Goal: Task Accomplishment & Management: Manage account settings

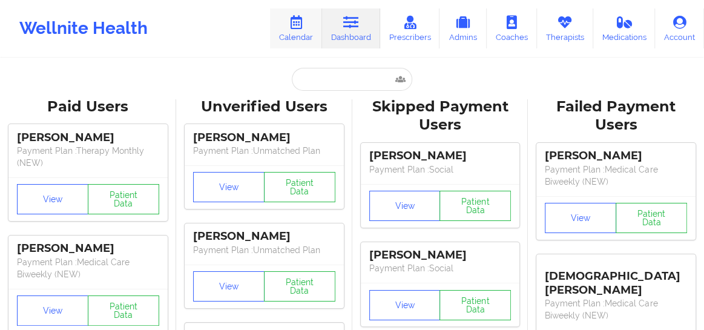
click at [305, 35] on link "Calendar" at bounding box center [296, 28] width 52 height 40
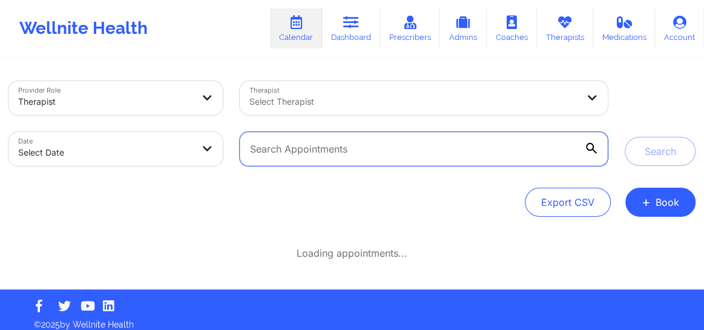
click at [290, 151] on input "text" at bounding box center [424, 149] width 368 height 34
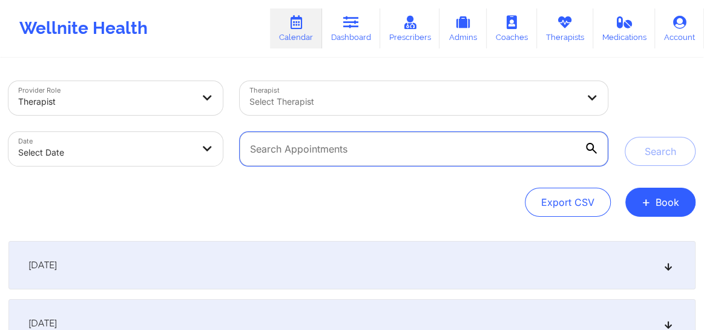
paste input "[EMAIL_ADDRESS][DOMAIN_NAME]"
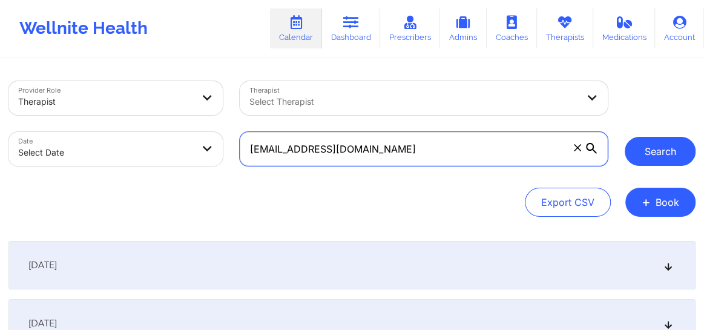
type input "[EMAIL_ADDRESS][DOMAIN_NAME]"
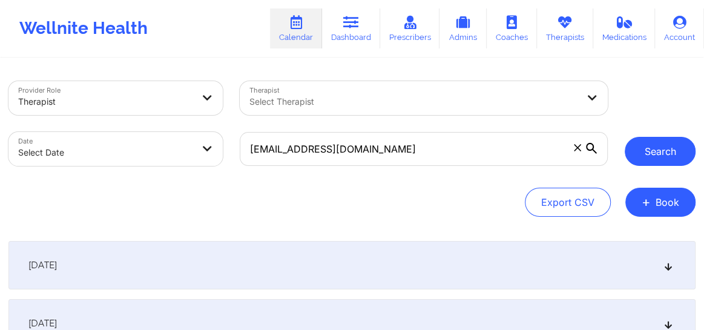
click at [667, 153] on button "Search" at bounding box center [660, 151] width 71 height 29
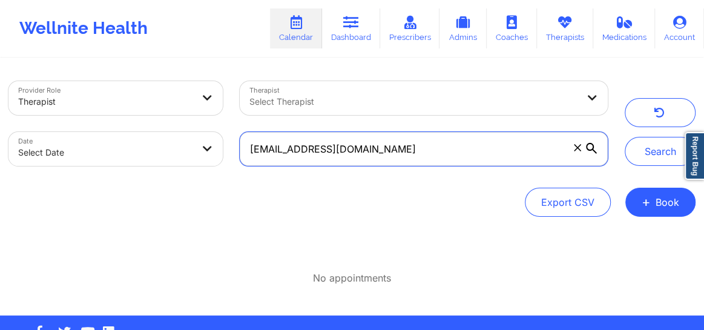
drag, startPoint x: 403, startPoint y: 157, endPoint x: 248, endPoint y: 162, distance: 154.5
click at [248, 162] on input "marmada5689@gmail.com" at bounding box center [424, 149] width 368 height 34
paste input "marmada5689@gmail.com"
type input "marmada5689@gmail.com"
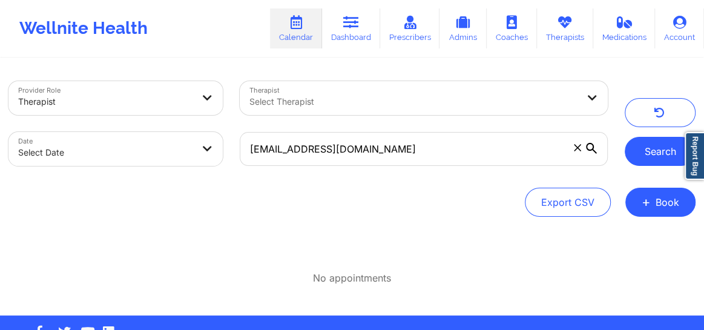
click at [636, 161] on button "Search" at bounding box center [660, 151] width 71 height 29
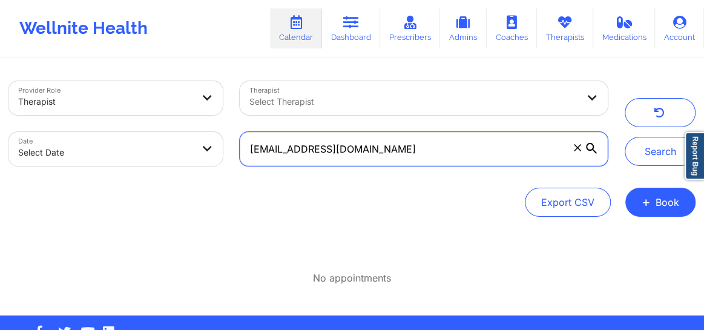
drag, startPoint x: 381, startPoint y: 158, endPoint x: 242, endPoint y: 166, distance: 139.5
click at [242, 166] on div "marmada5689@gmail.com" at bounding box center [423, 149] width 385 height 51
paste input "[EMAIL_ADDRESS][DOMAIN_NAME]"
type input "[EMAIL_ADDRESS][DOMAIN_NAME]"
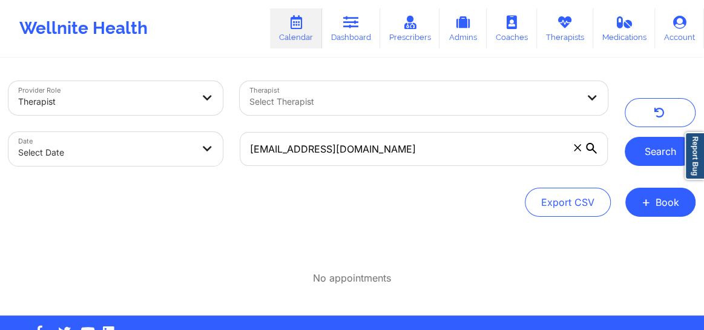
click at [628, 153] on button "Search" at bounding box center [660, 151] width 71 height 29
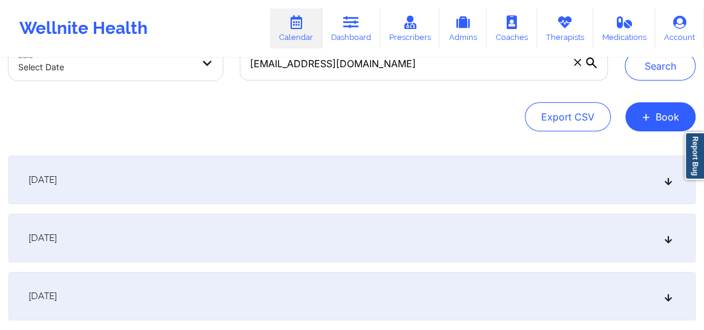
scroll to position [54, 0]
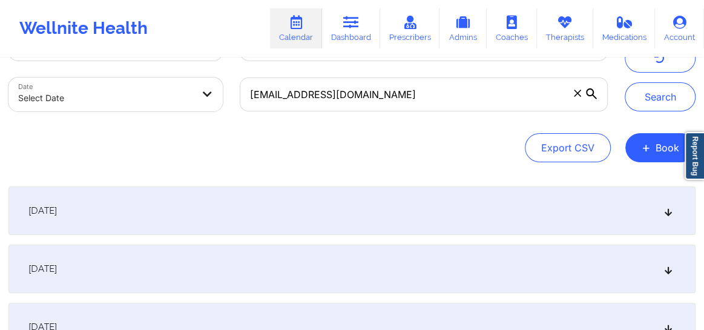
click at [674, 214] on div "[DATE]" at bounding box center [351, 210] width 687 height 48
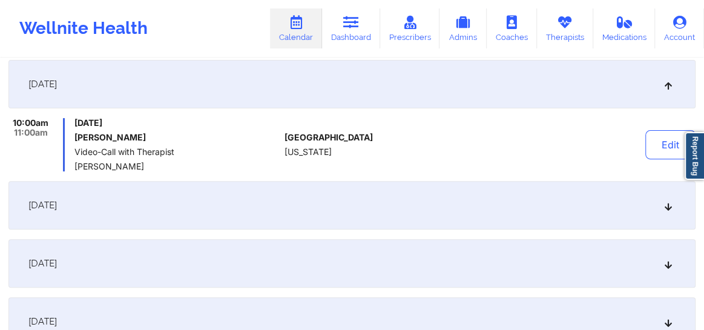
scroll to position [183, 0]
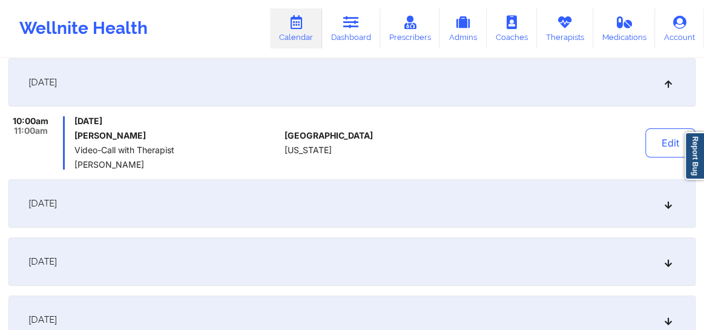
click at [665, 208] on icon at bounding box center [669, 203] width 10 height 8
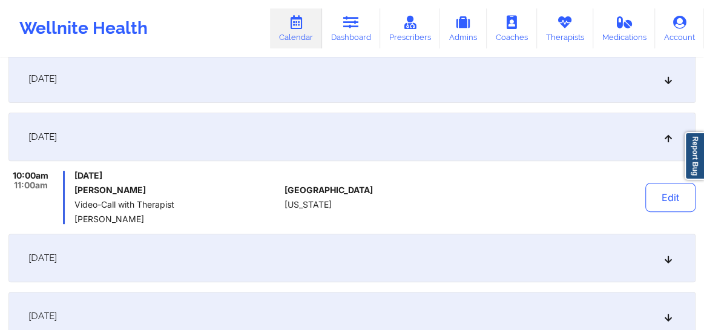
scroll to position [0, 0]
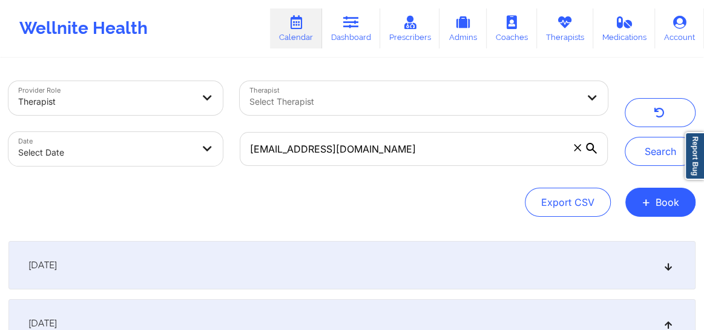
click at [322, 94] on div at bounding box center [413, 101] width 328 height 15
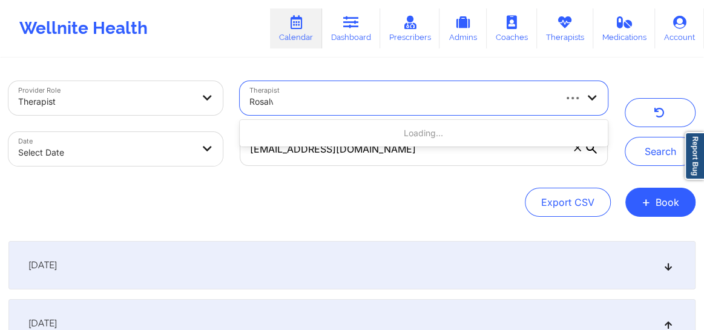
type input "Rosalva"
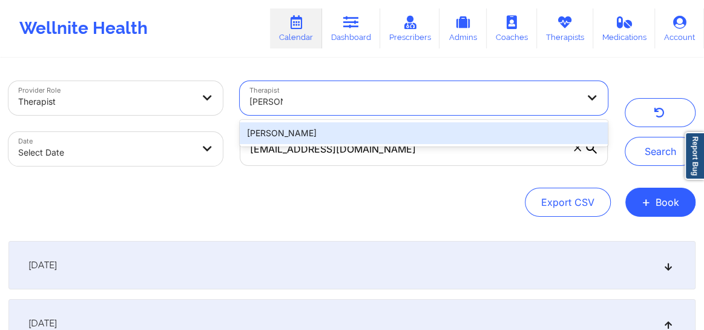
click at [302, 128] on div "[PERSON_NAME]" at bounding box center [424, 133] width 368 height 22
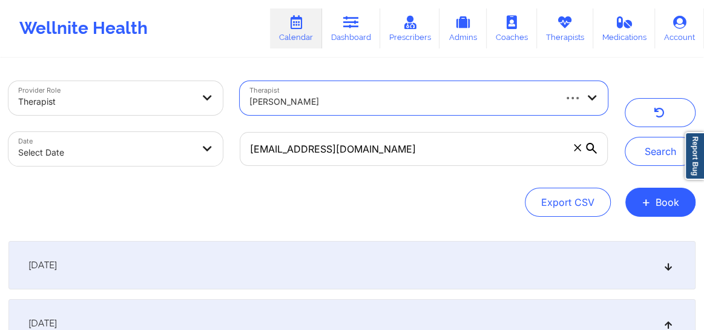
click at [578, 150] on icon at bounding box center [577, 147] width 7 height 7
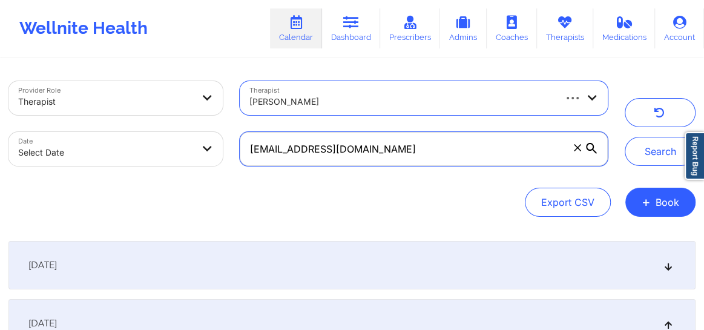
click at [578, 150] on input "[EMAIL_ADDRESS][DOMAIN_NAME]" at bounding box center [424, 149] width 368 height 34
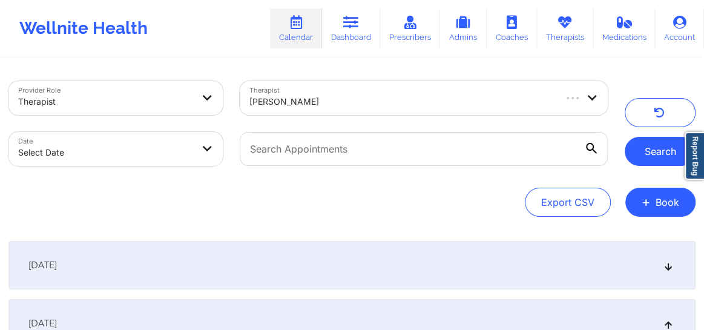
click at [658, 155] on button "Search" at bounding box center [660, 151] width 71 height 29
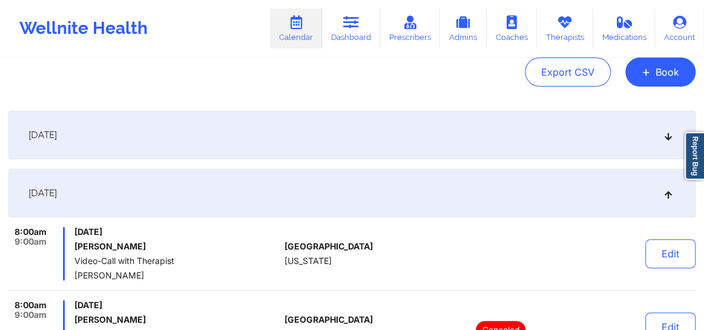
scroll to position [128, 0]
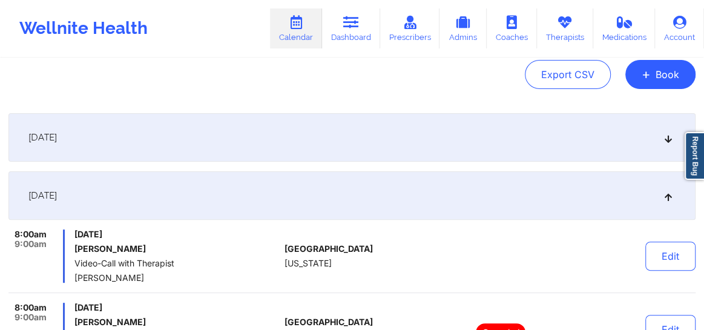
click at [664, 142] on div "[DATE]" at bounding box center [351, 137] width 687 height 48
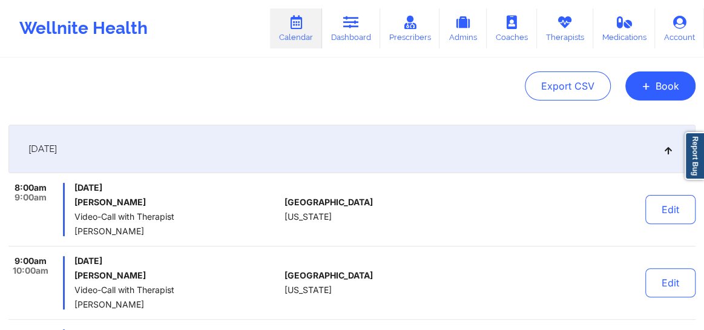
scroll to position [137, 0]
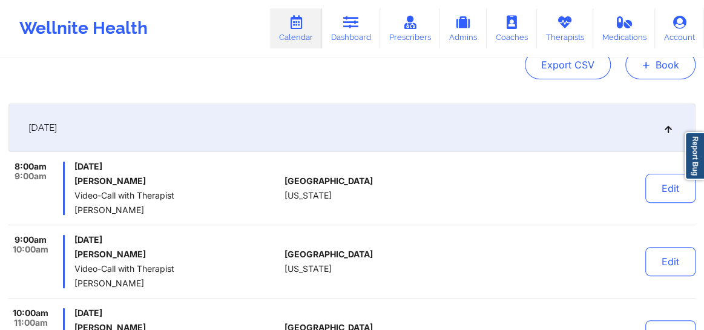
click at [643, 73] on button "+ Book" at bounding box center [660, 64] width 70 height 29
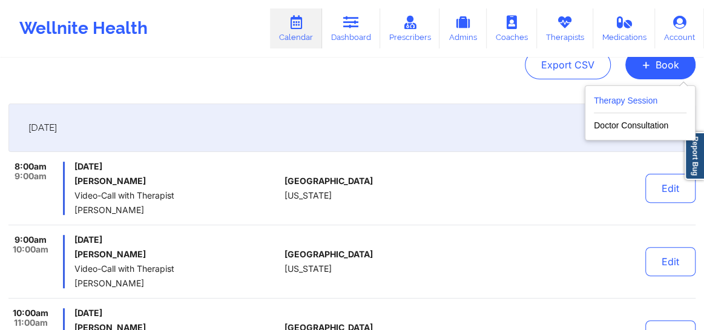
click at [619, 104] on button "Therapy Session" at bounding box center [640, 103] width 93 height 20
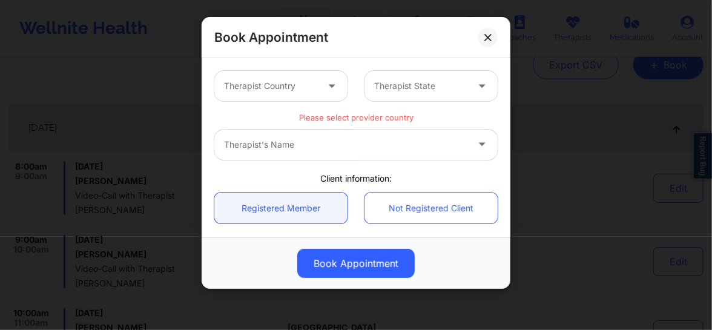
click at [284, 94] on div "Therapist Country" at bounding box center [266, 86] width 104 height 30
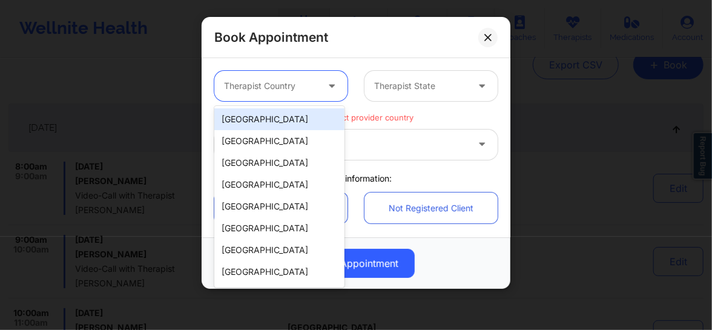
drag, startPoint x: 285, startPoint y: 132, endPoint x: 284, endPoint y: 123, distance: 9.2
click at [284, 123] on div "United States Spain Mexico Canada South Africa Australia Colombia Chile New Zea…" at bounding box center [279, 197] width 130 height 182
click at [284, 123] on div "United States" at bounding box center [279, 119] width 130 height 22
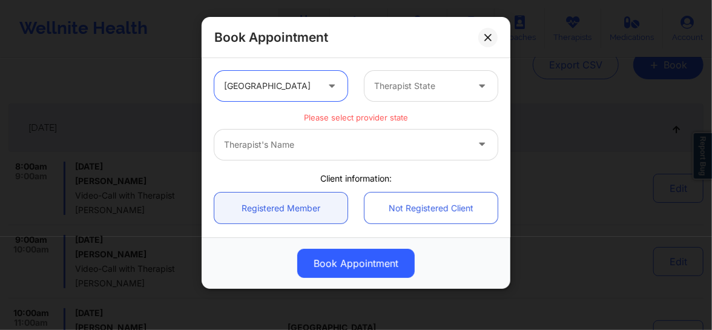
click at [403, 85] on div at bounding box center [420, 86] width 93 height 15
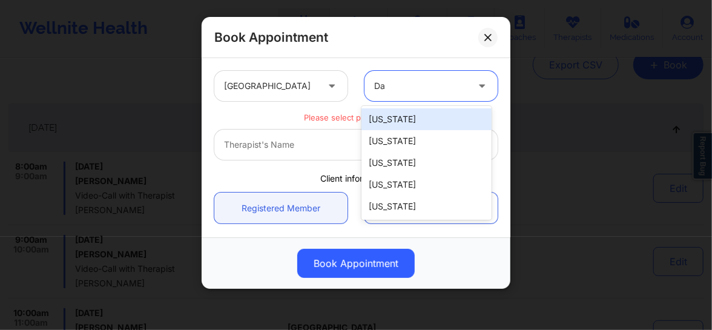
type input "D"
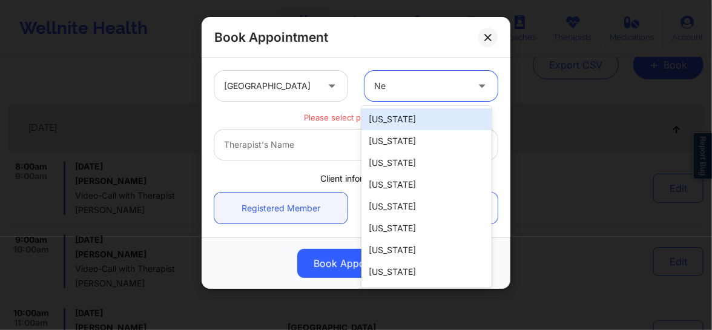
type input "New"
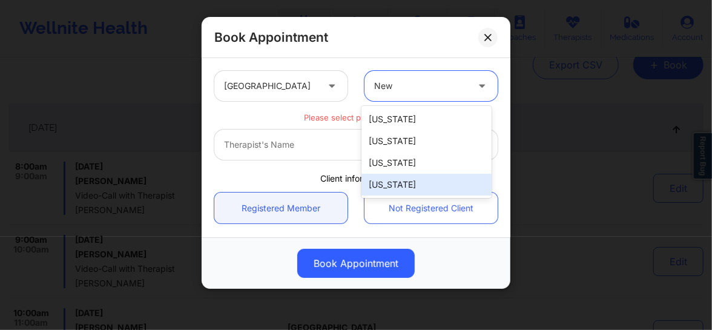
click at [387, 186] on div "New York" at bounding box center [426, 185] width 130 height 22
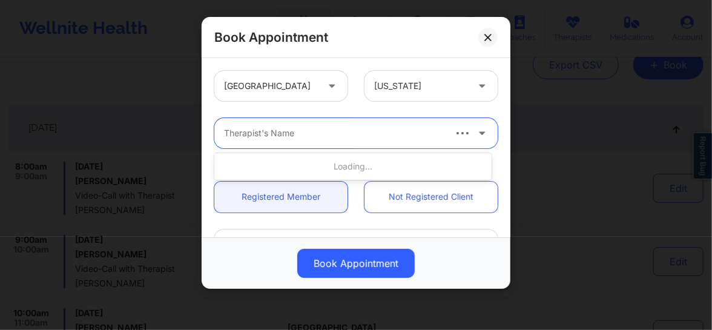
click at [292, 142] on div "Therapist's Name" at bounding box center [329, 133] width 230 height 30
type input "Dashima"
click at [373, 139] on div at bounding box center [333, 133] width 219 height 15
type input "Da"
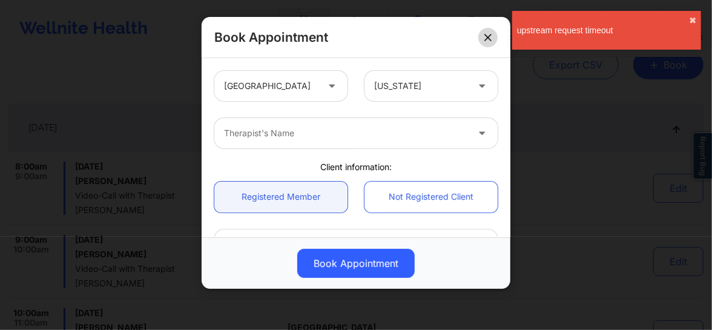
click at [484, 38] on icon at bounding box center [487, 37] width 7 height 7
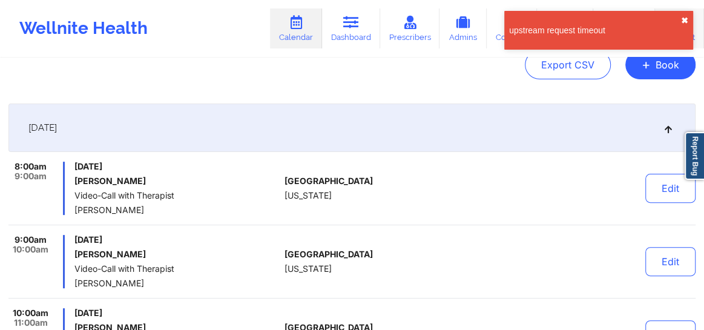
click at [687, 20] on button "✖︎" at bounding box center [684, 21] width 7 height 10
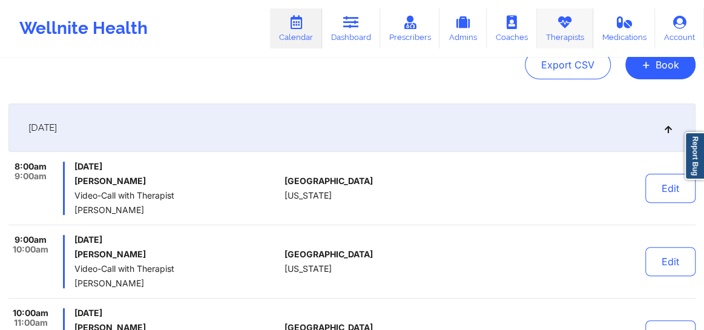
click at [572, 35] on link "Therapists" at bounding box center [565, 28] width 56 height 40
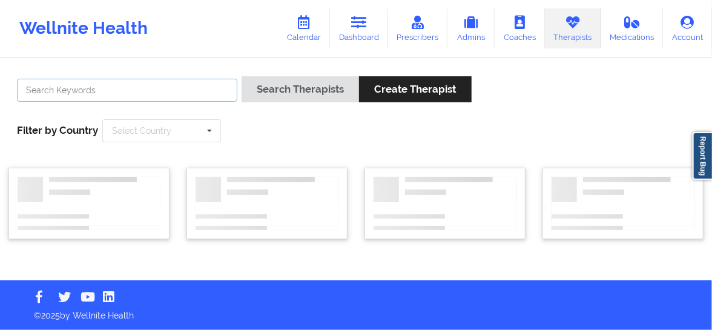
click at [115, 87] on input "text" at bounding box center [127, 90] width 220 height 23
type input "Dashima Green"
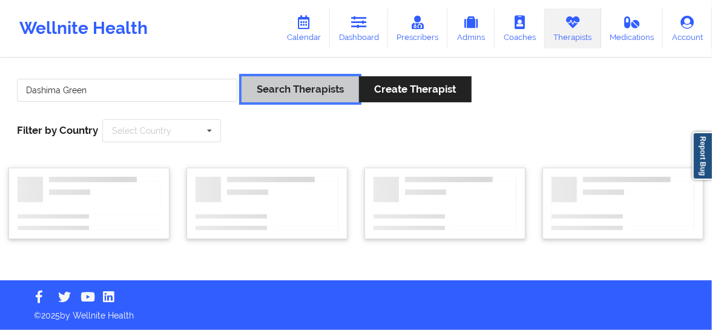
click at [285, 90] on button "Search Therapists" at bounding box center [300, 89] width 117 height 26
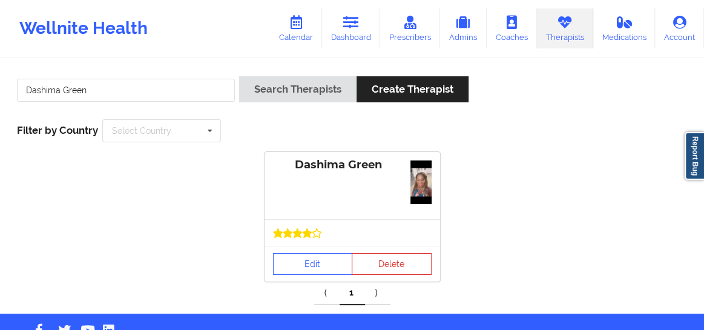
click at [323, 228] on div at bounding box center [352, 233] width 159 height 10
click at [306, 265] on link "Edit" at bounding box center [313, 264] width 80 height 22
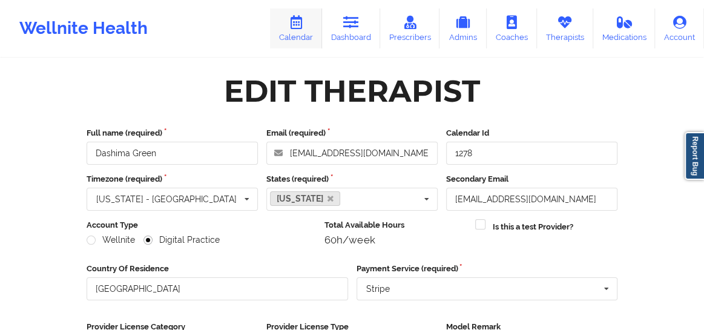
click at [302, 35] on link "Calendar" at bounding box center [296, 28] width 52 height 40
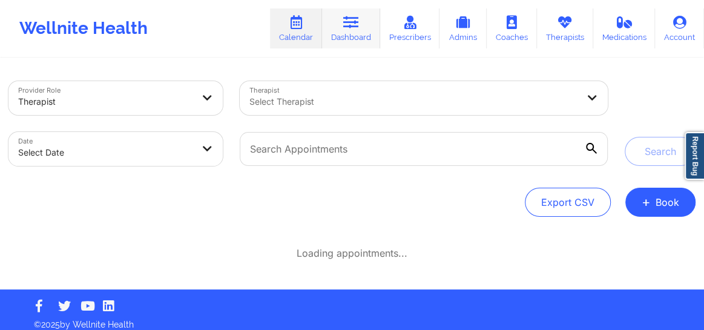
click at [363, 15] on link "Dashboard" at bounding box center [351, 28] width 58 height 40
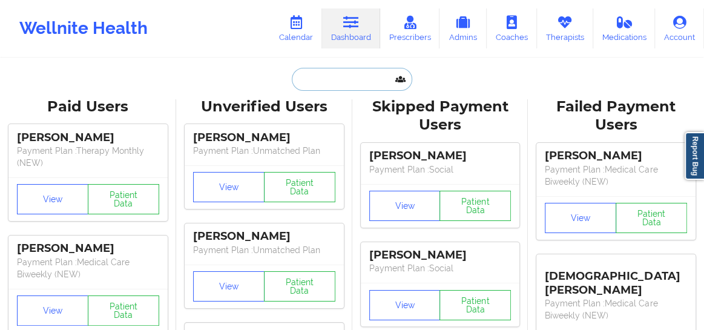
click at [326, 89] on input "text" at bounding box center [352, 79] width 120 height 23
paste input "Mary Sheaffer"
type input "Mary Sheaffer"
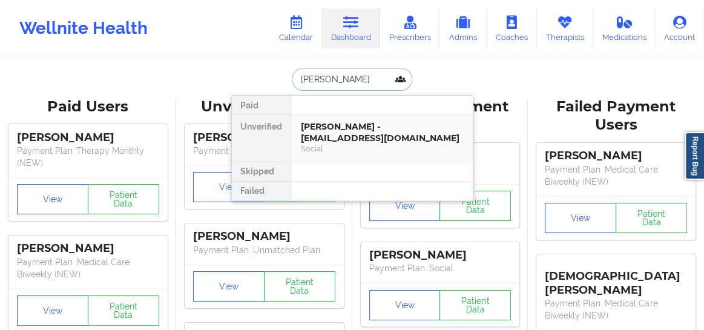
click at [328, 115] on div "Mary Sheaffer - sheaffer2025@gmail.com Social" at bounding box center [382, 138] width 182 height 47
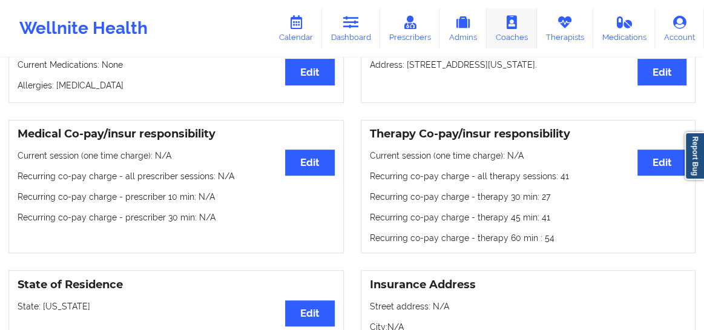
scroll to position [297, 0]
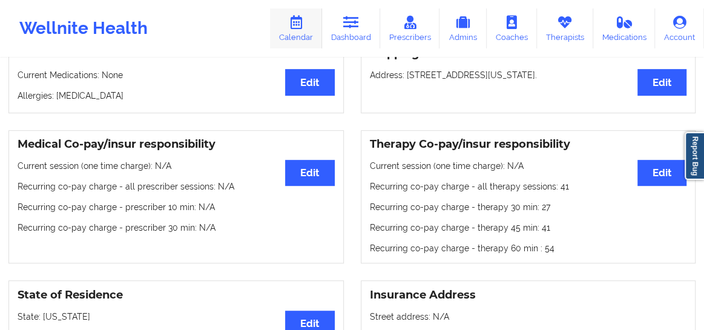
click at [300, 35] on link "Calendar" at bounding box center [296, 28] width 52 height 40
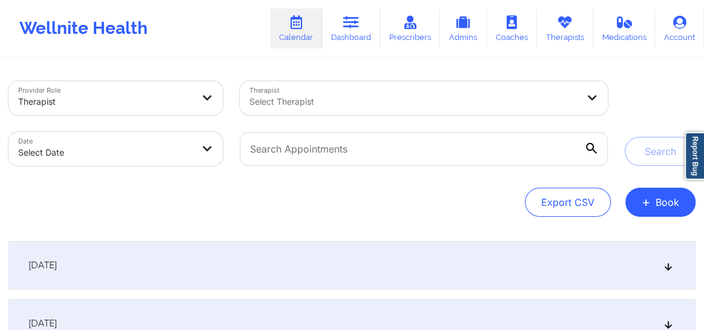
click at [165, 108] on div at bounding box center [105, 101] width 174 height 15
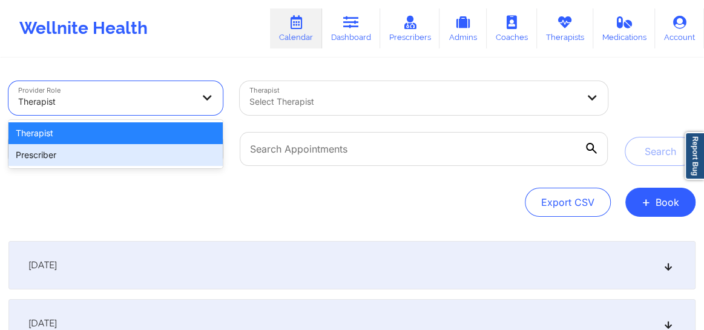
click at [121, 158] on div "Prescriber" at bounding box center [115, 155] width 214 height 22
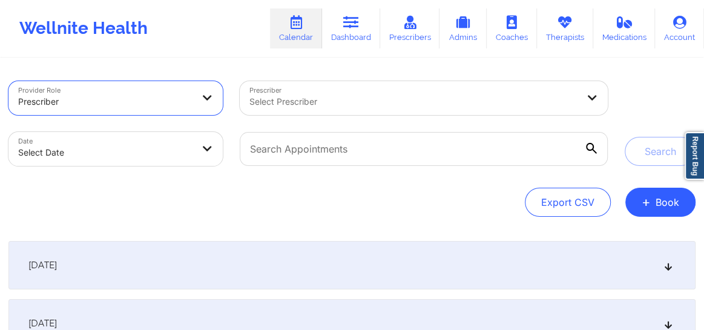
click at [276, 94] on div at bounding box center [413, 101] width 328 height 15
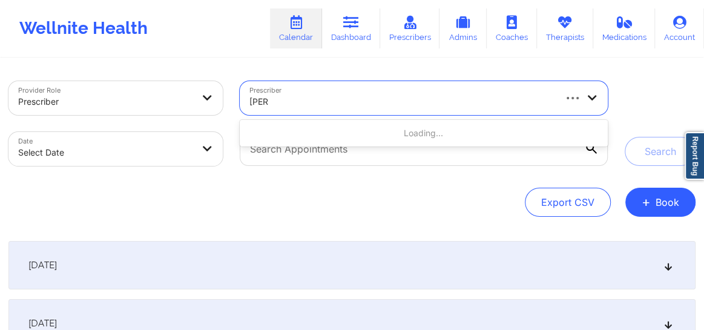
type input "amy"
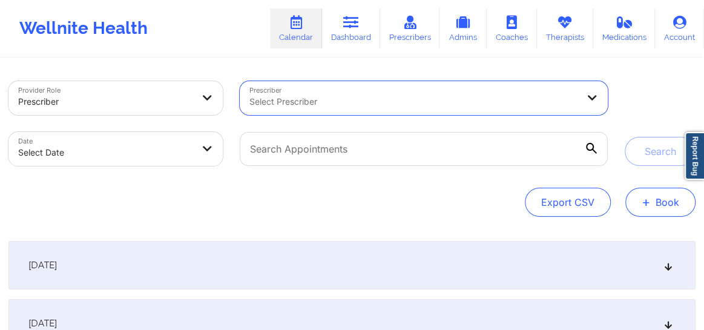
click at [676, 205] on button "+ Book" at bounding box center [660, 202] width 70 height 29
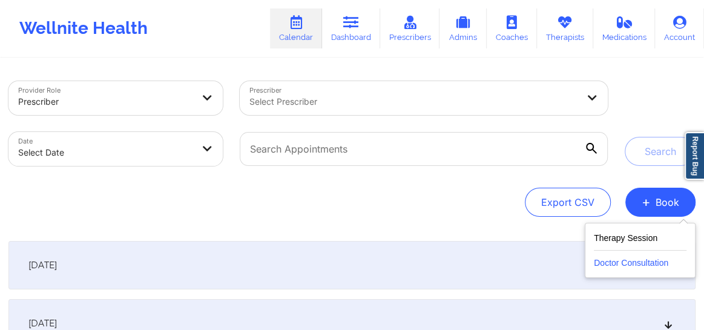
click at [617, 257] on button "Doctor Consultation" at bounding box center [640, 260] width 93 height 19
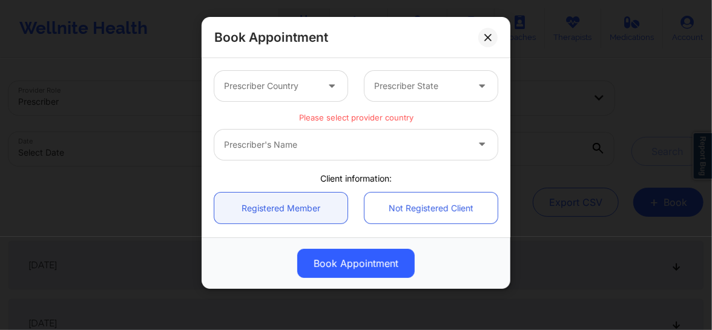
click at [290, 88] on div at bounding box center [270, 86] width 93 height 15
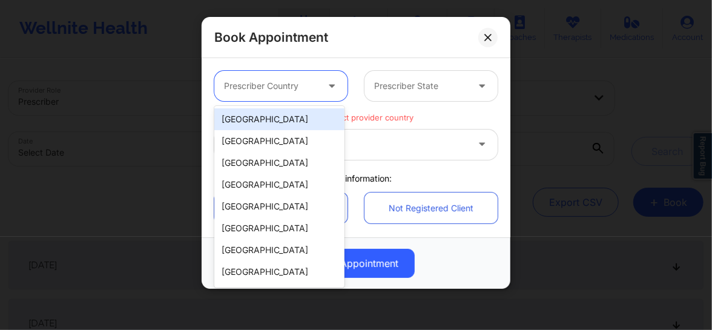
click at [268, 120] on div "[GEOGRAPHIC_DATA]" at bounding box center [279, 119] width 130 height 22
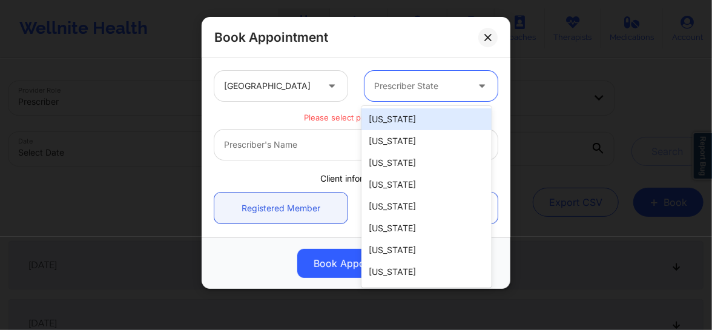
click at [405, 89] on div at bounding box center [420, 86] width 93 height 15
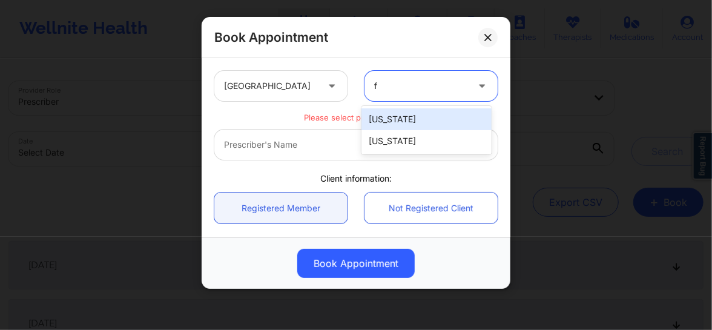
type input "fl"
click at [373, 123] on div "[US_STATE]" at bounding box center [426, 119] width 130 height 22
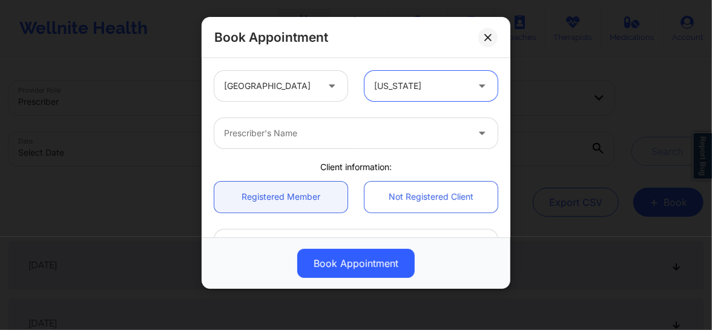
click at [322, 133] on div at bounding box center [345, 133] width 243 height 15
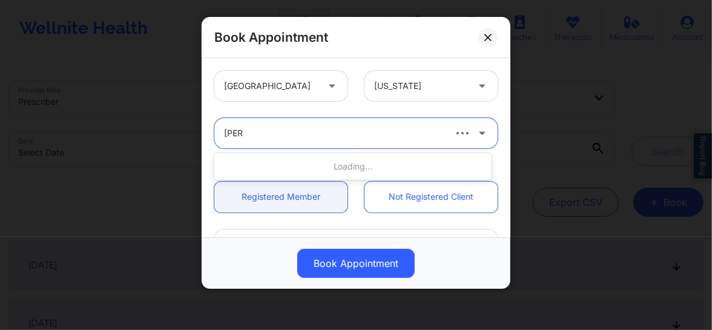
type input "amy"
click at [407, 89] on div at bounding box center [420, 86] width 93 height 15
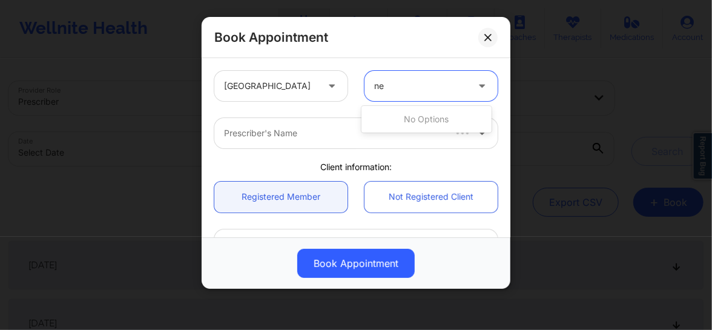
type input "n"
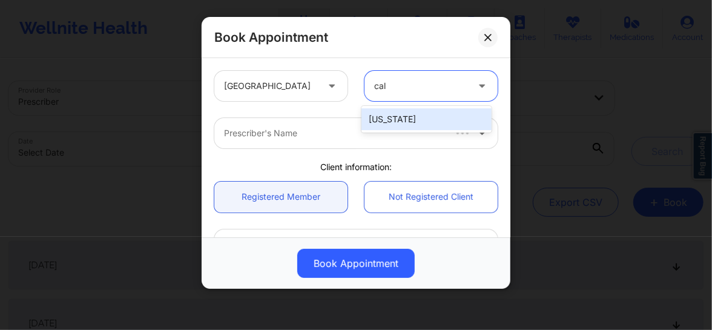
type input "cali"
click at [394, 110] on div "[US_STATE]" at bounding box center [426, 119] width 130 height 22
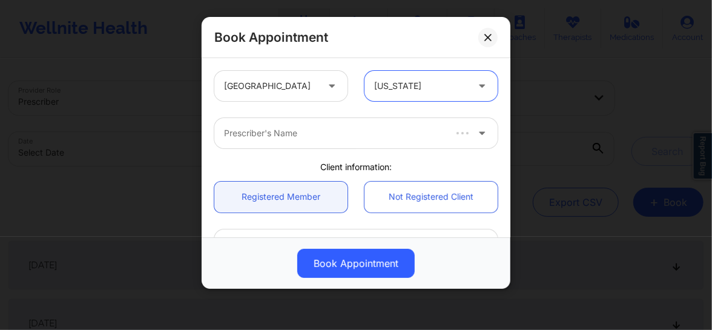
click at [340, 134] on div at bounding box center [333, 133] width 219 height 15
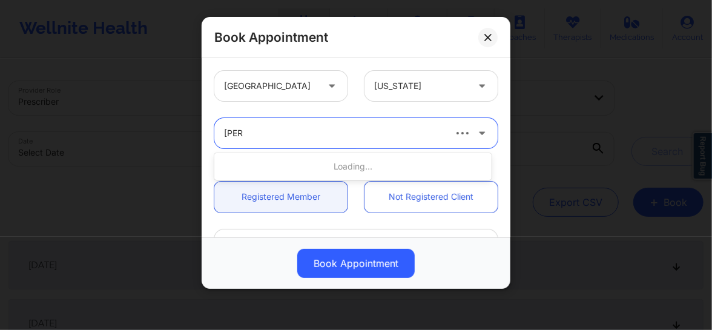
type input "amy"
click at [343, 132] on div at bounding box center [345, 133] width 243 height 15
type input "amy"
click at [490, 42] on button at bounding box center [487, 37] width 19 height 19
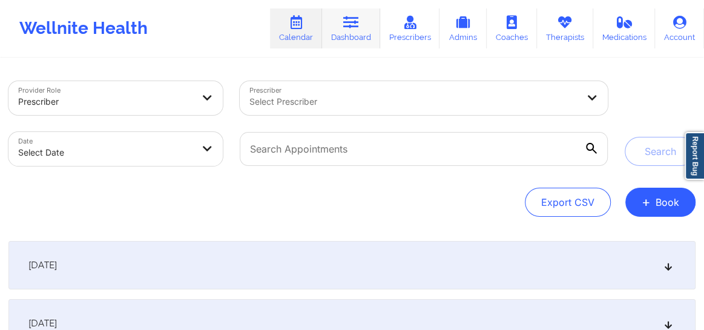
click at [363, 44] on link "Dashboard" at bounding box center [351, 28] width 58 height 40
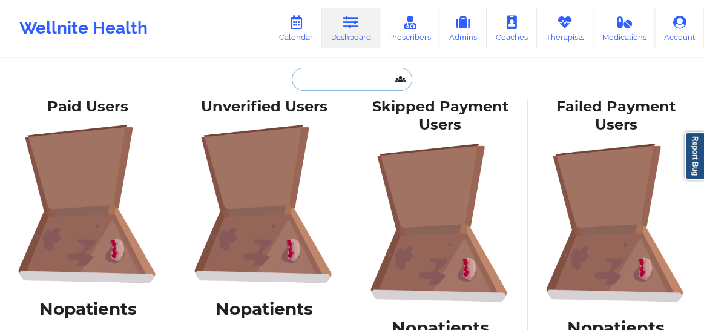
click at [323, 82] on input "text" at bounding box center [352, 79] width 120 height 23
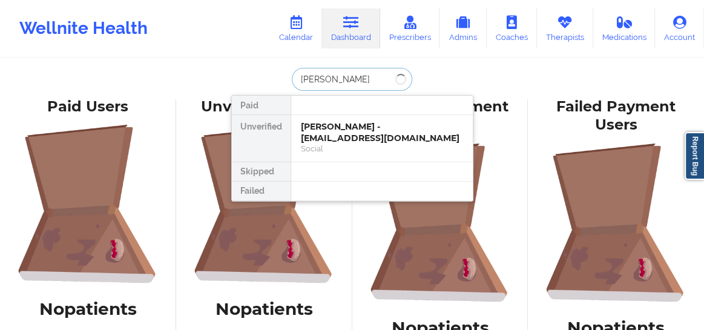
type input "kathleen Ross"
drag, startPoint x: 340, startPoint y: 146, endPoint x: 348, endPoint y: 83, distance: 63.5
click at [347, 83] on div "kathleen Ross Paid Unverified Mary Sheaffer - sheaffer2025@gmail.com Social Ski…" at bounding box center [352, 79] width 242 height 23
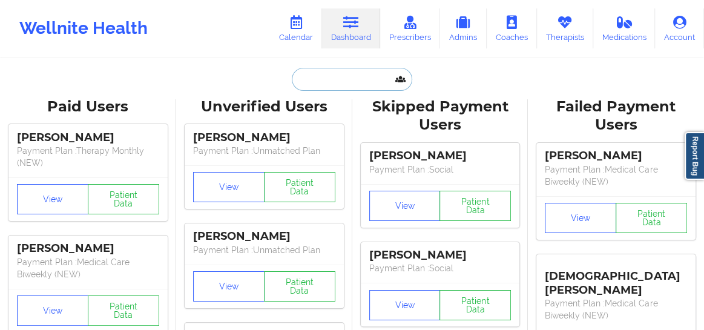
click at [341, 84] on input "text" at bounding box center [352, 79] width 120 height 23
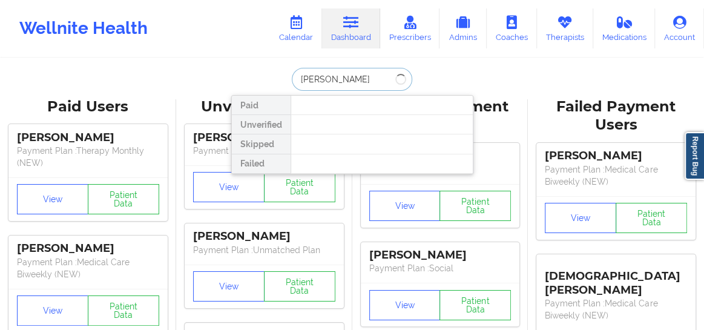
type input "Maria Armada"
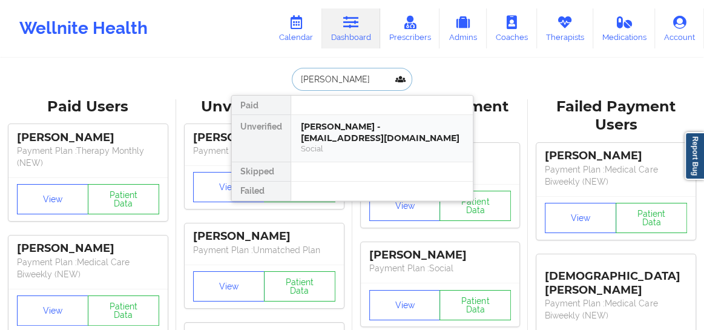
click at [343, 133] on div "Maria armada - marmada5689@gmail.com" at bounding box center [382, 132] width 162 height 22
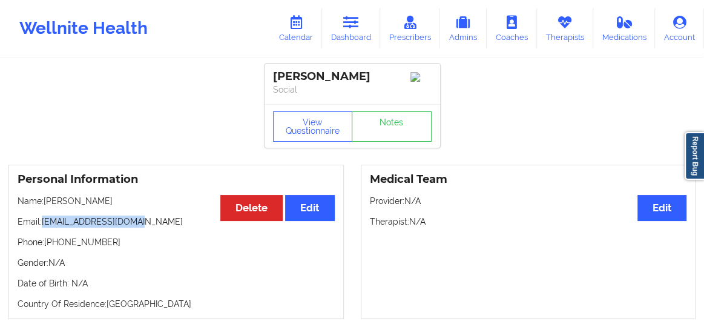
drag, startPoint x: 151, startPoint y: 225, endPoint x: 46, endPoint y: 222, distance: 104.8
click at [46, 222] on p "Email: marmada5689@gmail.com" at bounding box center [176, 222] width 317 height 12
copy p "marmada5689@gmail.com"
drag, startPoint x: 96, startPoint y: 246, endPoint x: 55, endPoint y: 248, distance: 41.2
click at [55, 248] on p "Phone: +13056078640" at bounding box center [176, 242] width 317 height 12
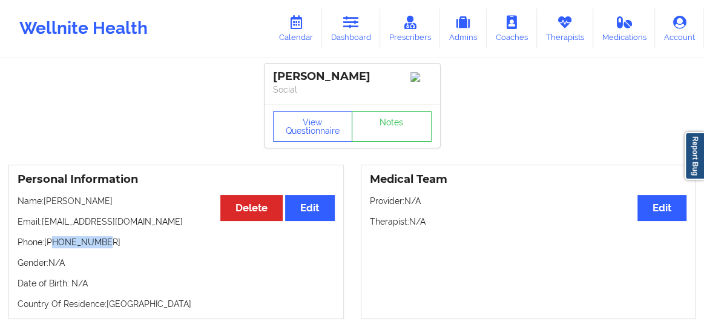
copy p "3056078640"
click at [357, 28] on icon at bounding box center [351, 22] width 16 height 13
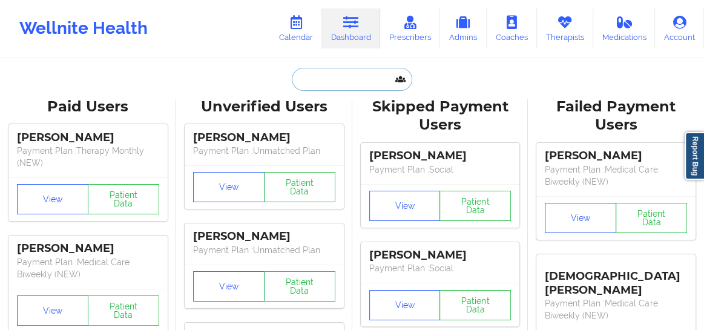
click at [320, 83] on input "text" at bounding box center [352, 79] width 120 height 23
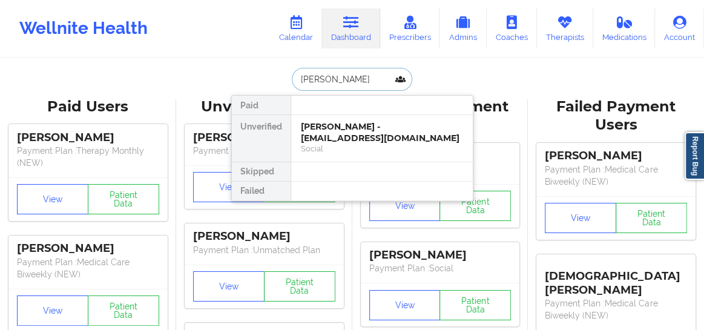
type input "Tammy Mu"
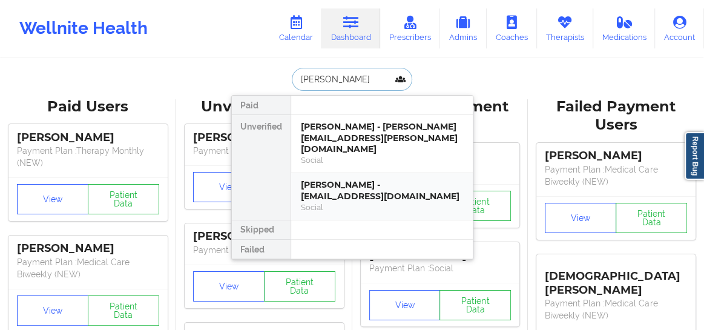
click at [339, 179] on div "Tammy Muller - tzammy@yahoo.com" at bounding box center [382, 190] width 162 height 22
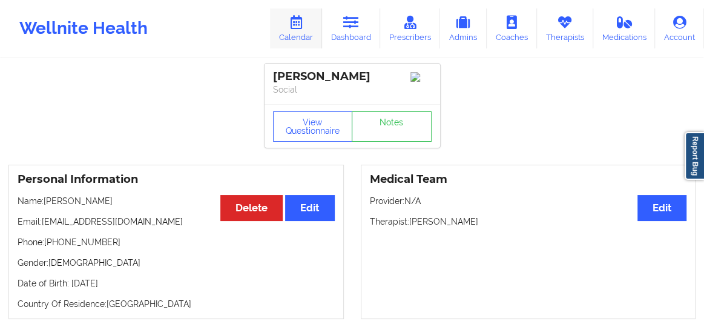
click at [299, 36] on link "Calendar" at bounding box center [296, 28] width 52 height 40
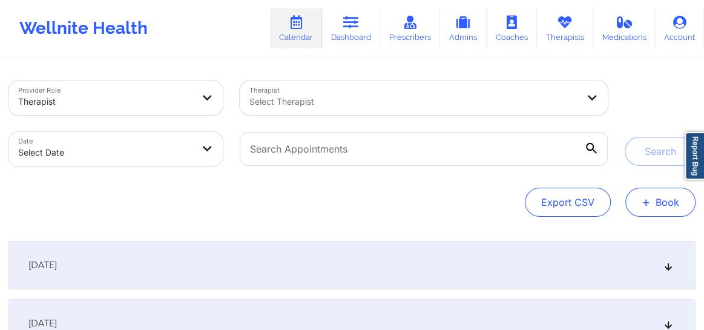
click at [661, 209] on button "+ Book" at bounding box center [660, 202] width 70 height 29
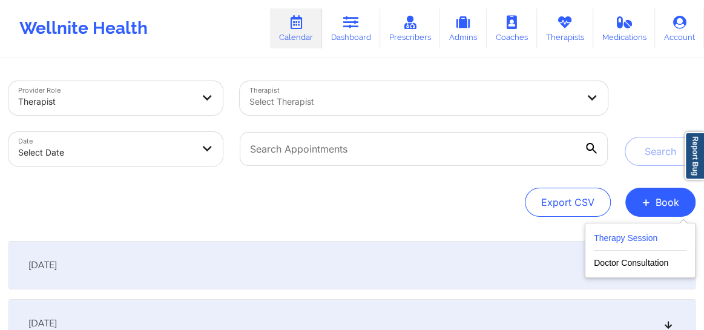
click at [609, 243] on button "Therapy Session" at bounding box center [640, 241] width 93 height 20
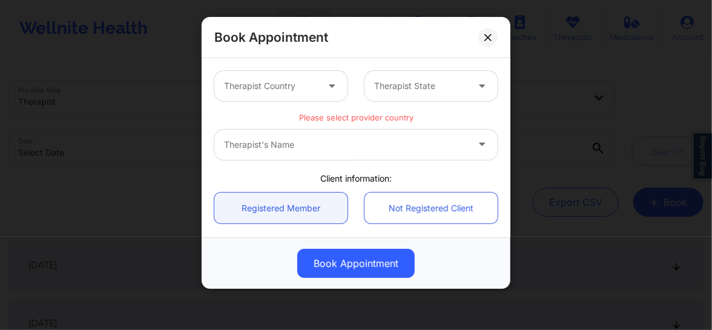
click at [272, 92] on div at bounding box center [270, 86] width 93 height 15
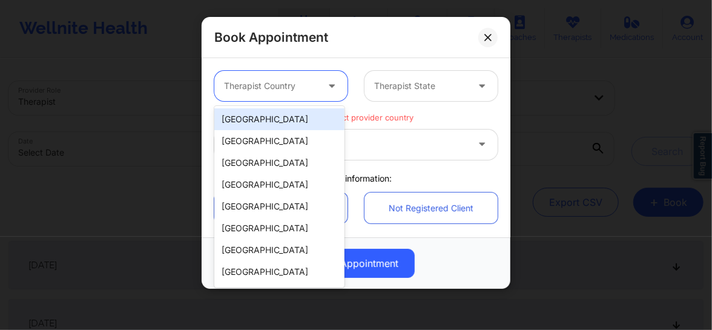
click at [260, 123] on div "United States" at bounding box center [279, 119] width 130 height 22
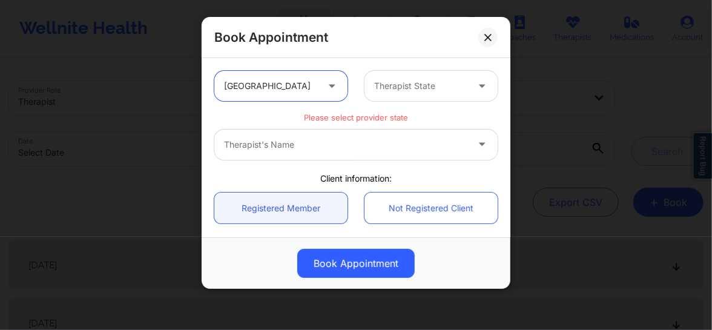
click at [381, 91] on div at bounding box center [420, 86] width 93 height 15
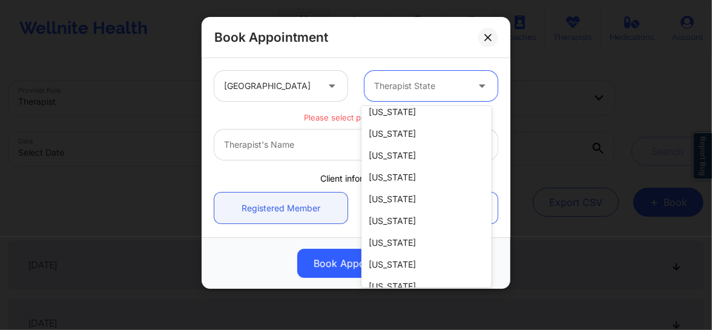
scroll to position [422, 0]
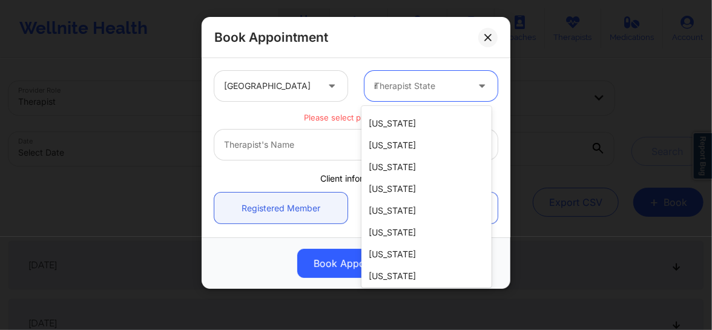
type input "ne"
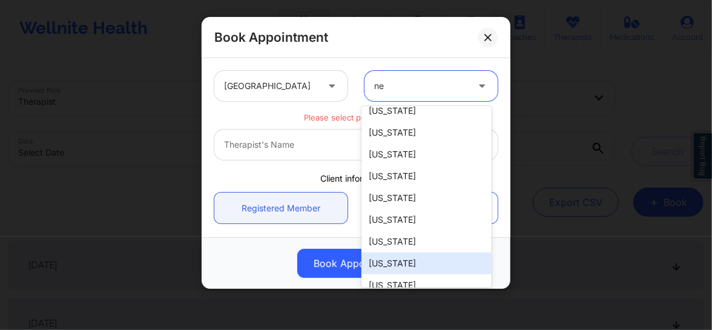
click at [389, 262] on div "New York" at bounding box center [426, 263] width 130 height 22
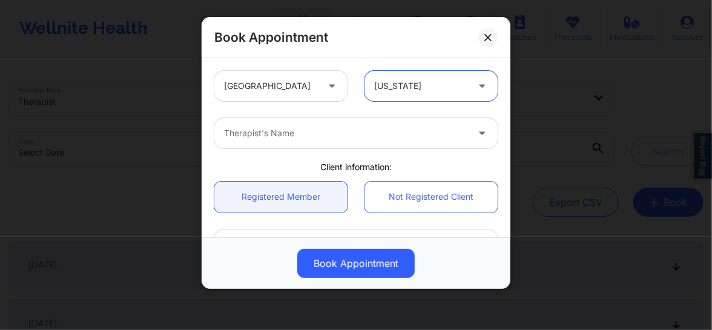
click at [297, 139] on div at bounding box center [345, 133] width 243 height 15
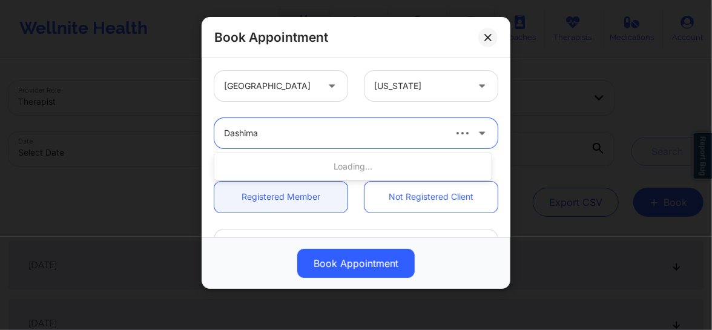
type input "Dashima"
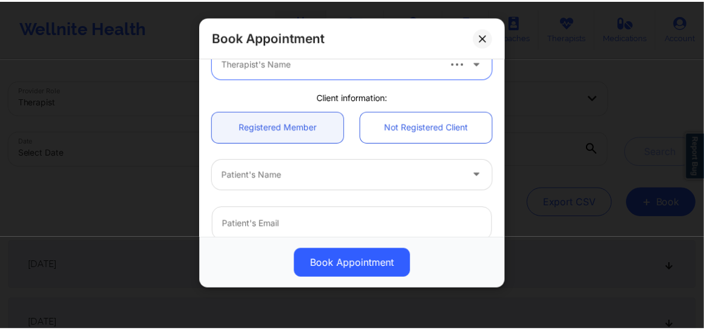
scroll to position [0, 0]
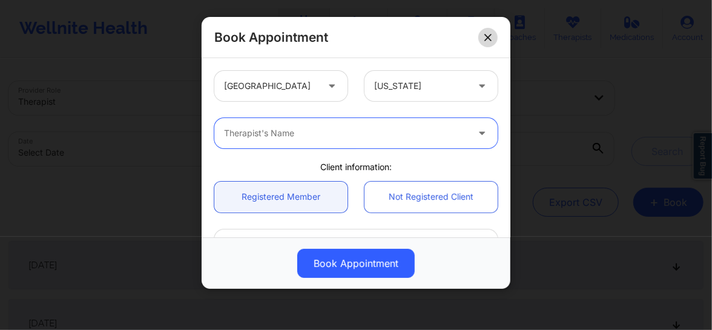
click at [492, 40] on button at bounding box center [487, 37] width 19 height 19
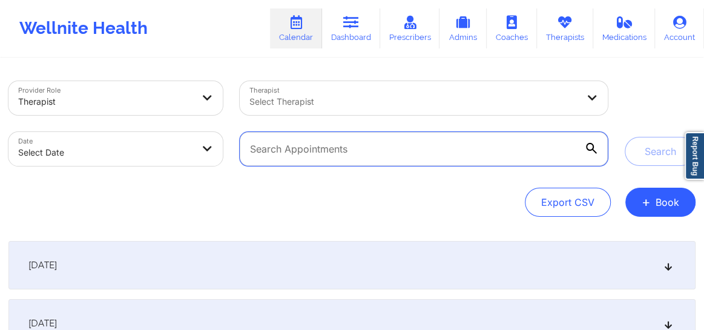
click at [333, 155] on input "text" at bounding box center [424, 149] width 368 height 34
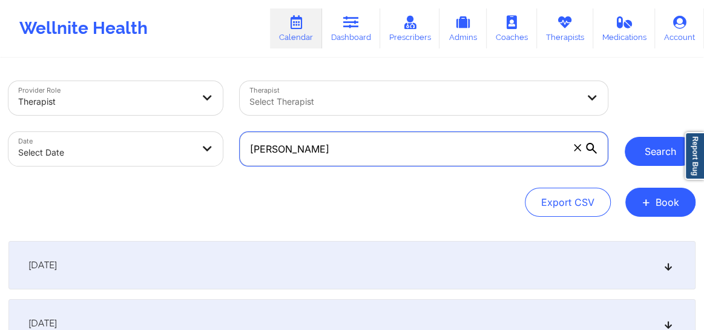
type input "Tammy Muller"
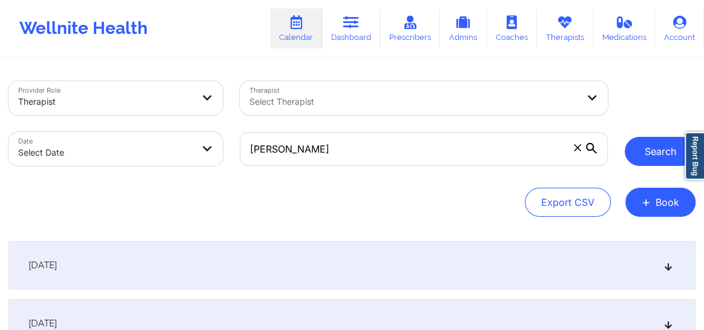
click at [642, 154] on button "Search" at bounding box center [660, 151] width 71 height 29
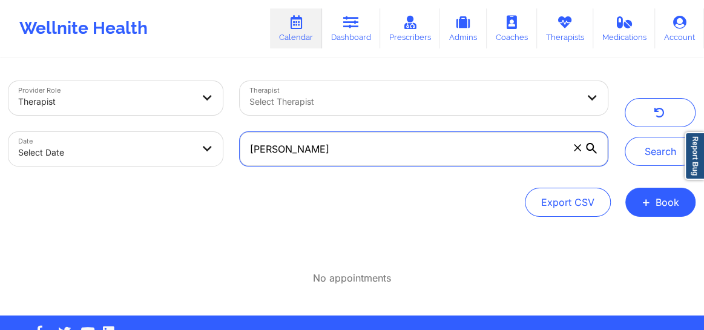
drag, startPoint x: 318, startPoint y: 156, endPoint x: 233, endPoint y: 162, distance: 85.0
click at [233, 162] on div "Tammy Muller" at bounding box center [423, 149] width 385 height 51
paste input "TZAMMY@YAHOO.COM"
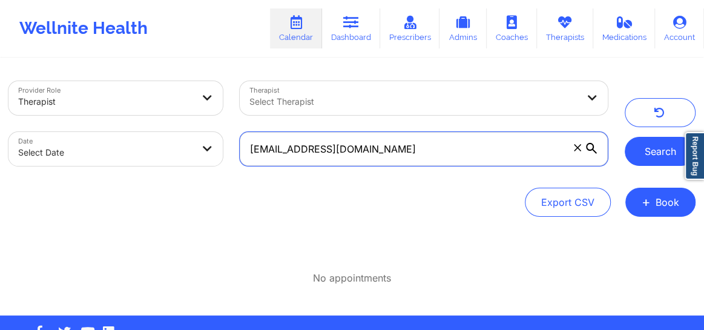
type input "TZAMMY@YAHOO.COM"
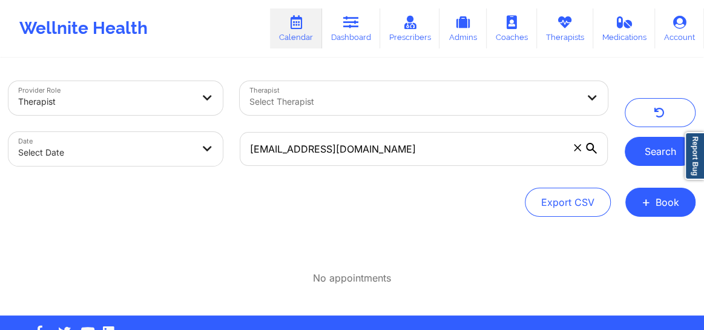
click at [664, 154] on button "Search" at bounding box center [660, 151] width 71 height 29
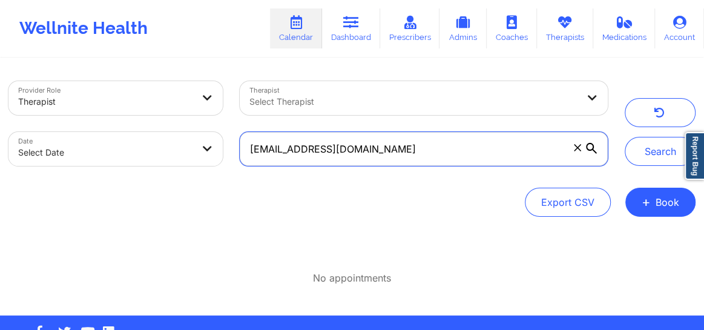
drag, startPoint x: 354, startPoint y: 159, endPoint x: 246, endPoint y: 158, distance: 107.2
click at [246, 158] on input "TZAMMY@YAHOO.COM" at bounding box center [424, 149] width 368 height 34
paste input "tzammy@yahoo.com"
type input "tzammy@yahoo.com"
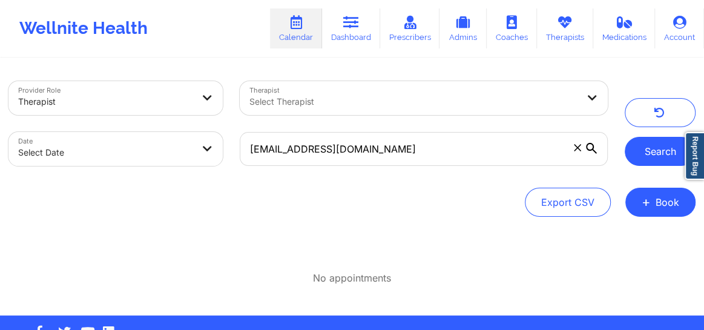
click at [650, 154] on button "Search" at bounding box center [660, 151] width 71 height 29
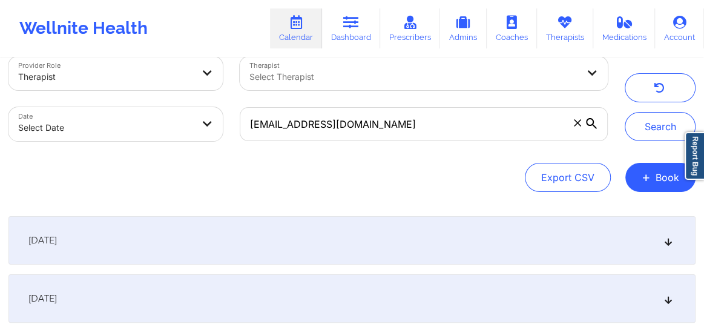
scroll to position [82, 0]
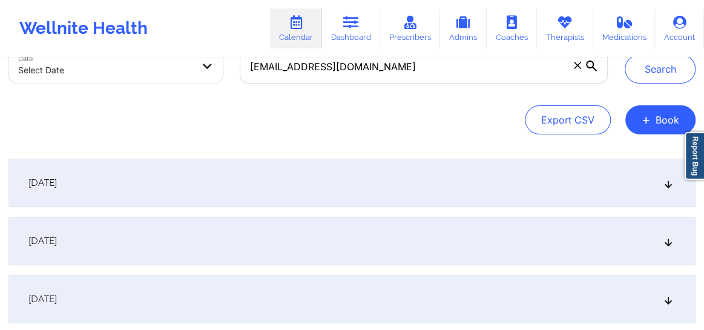
click at [665, 185] on icon at bounding box center [669, 183] width 10 height 8
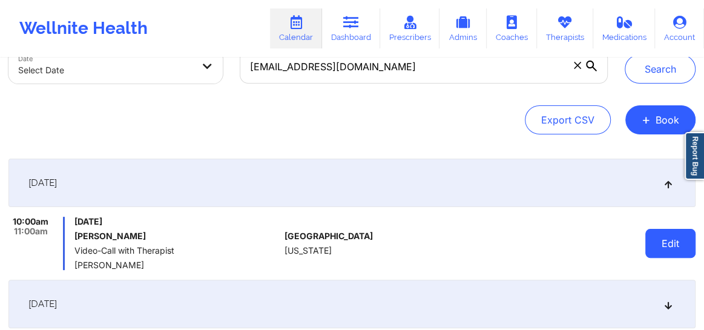
click at [660, 256] on button "Edit" at bounding box center [670, 243] width 50 height 29
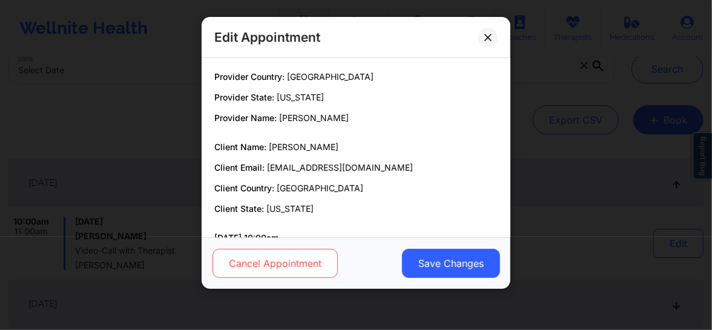
click at [303, 272] on button "Cancel Appointment" at bounding box center [275, 263] width 125 height 29
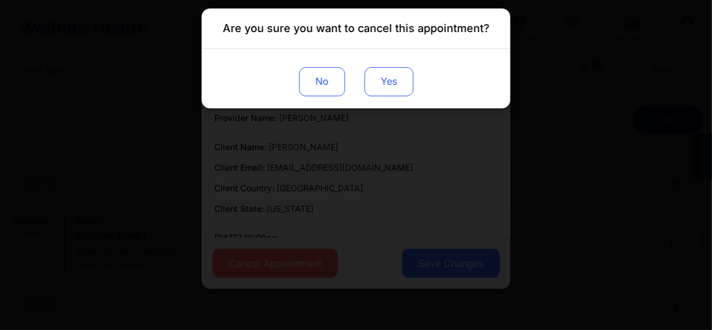
click at [395, 85] on button "Yes" at bounding box center [388, 81] width 49 height 29
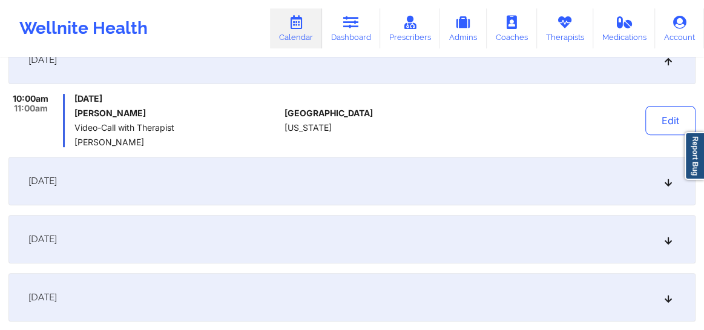
scroll to position [238, 0]
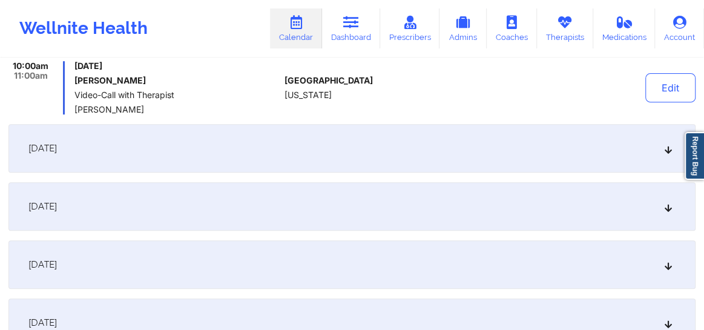
click at [667, 150] on icon at bounding box center [669, 148] width 10 height 8
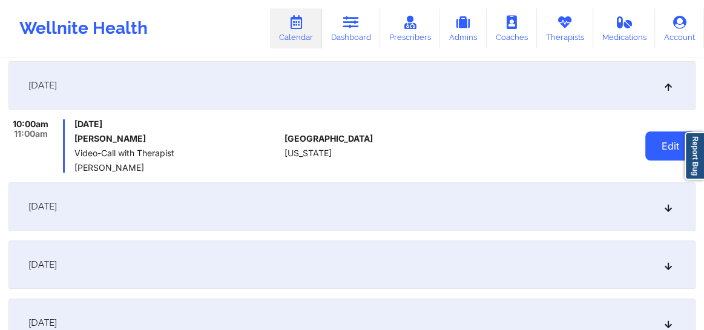
click at [653, 149] on button "Edit" at bounding box center [670, 145] width 50 height 29
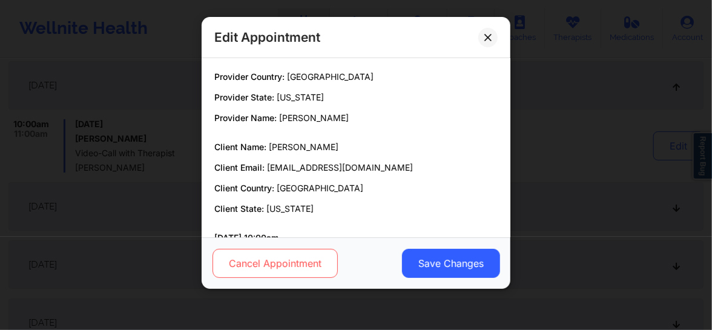
click at [283, 265] on button "Cancel Appointment" at bounding box center [275, 263] width 125 height 29
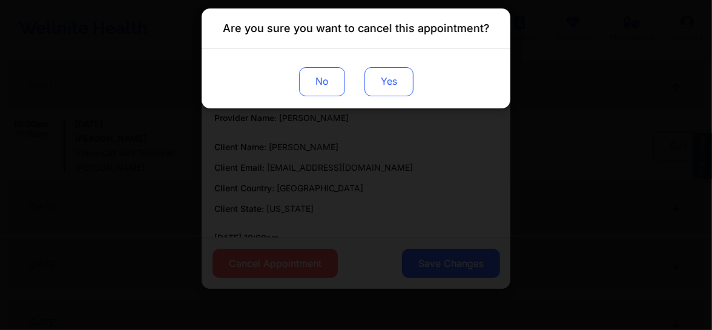
click at [394, 78] on button "Yes" at bounding box center [388, 81] width 49 height 29
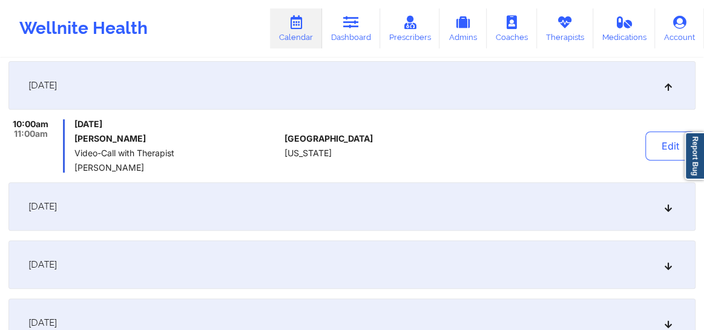
click at [675, 211] on div "October 2, 2025" at bounding box center [351, 206] width 687 height 48
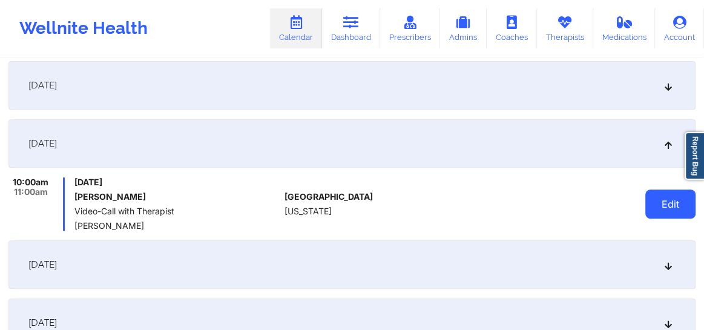
click at [655, 210] on button "Edit" at bounding box center [670, 204] width 50 height 29
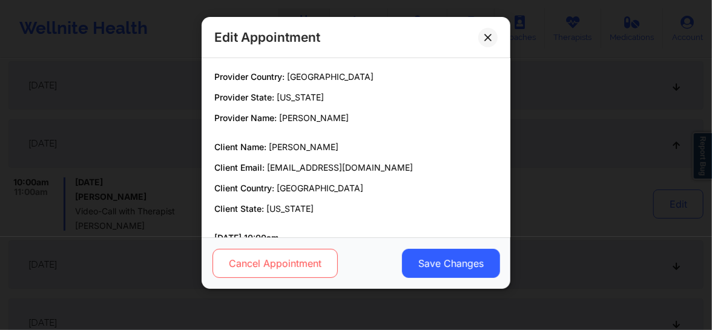
click at [288, 269] on button "Cancel Appointment" at bounding box center [275, 263] width 125 height 29
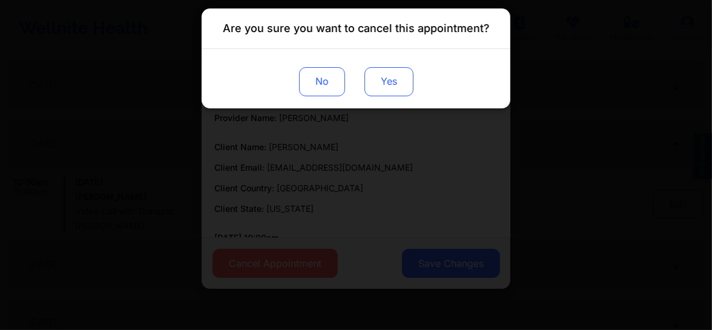
click at [395, 91] on button "Yes" at bounding box center [388, 81] width 49 height 29
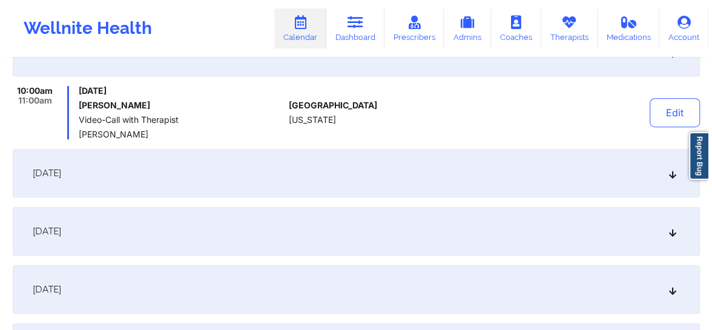
scroll to position [330, 0]
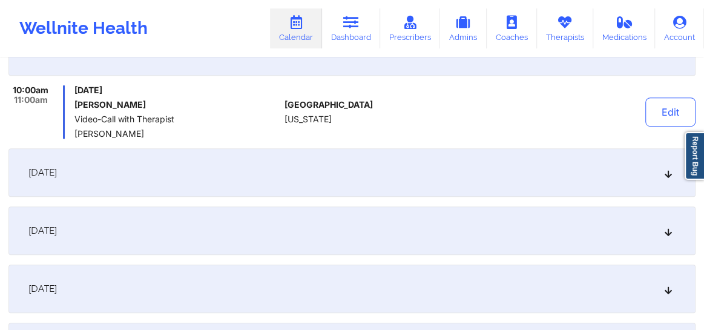
click at [671, 176] on icon at bounding box center [669, 172] width 10 height 8
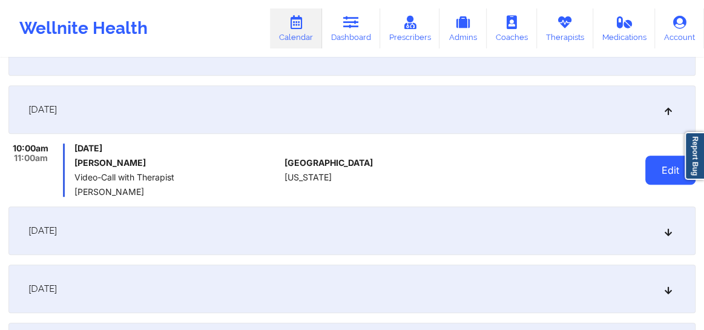
click at [657, 173] on button "Edit" at bounding box center [670, 170] width 50 height 29
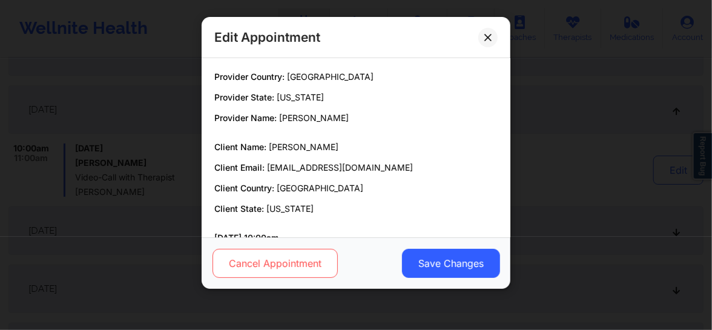
click at [236, 266] on button "Cancel Appointment" at bounding box center [275, 263] width 125 height 29
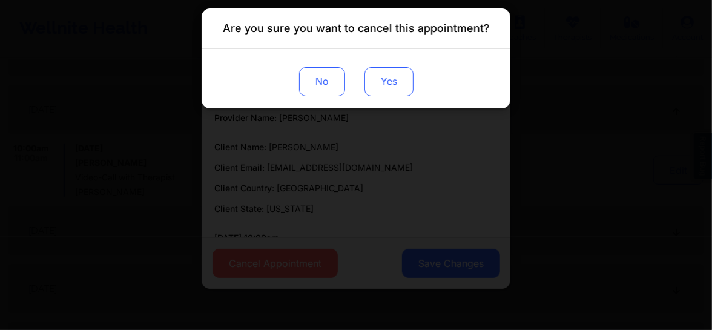
click at [397, 84] on button "Yes" at bounding box center [388, 81] width 49 height 29
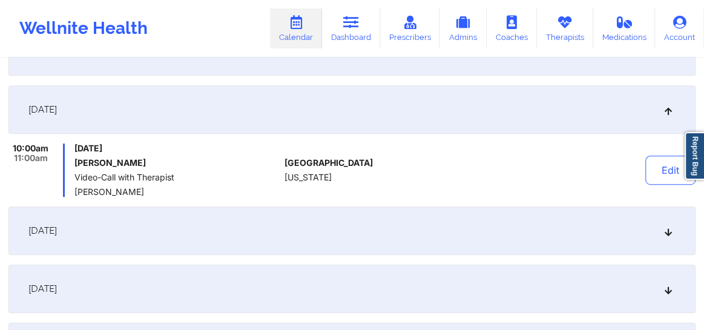
click at [668, 232] on icon at bounding box center [669, 230] width 10 height 8
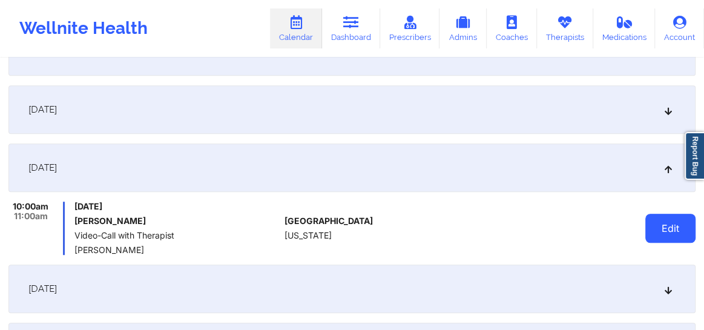
click at [662, 228] on button "Edit" at bounding box center [670, 228] width 50 height 29
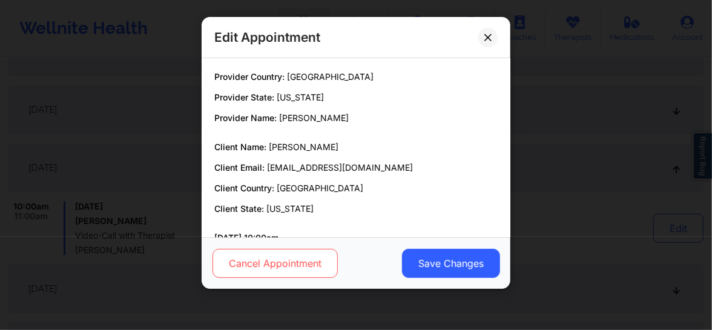
click at [322, 270] on button "Cancel Appointment" at bounding box center [275, 263] width 125 height 29
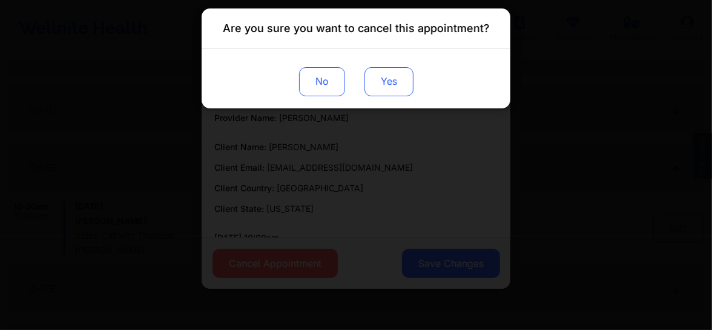
click at [391, 84] on button "Yes" at bounding box center [388, 81] width 49 height 29
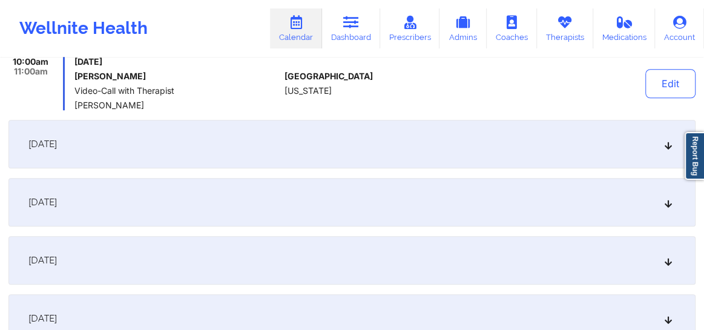
scroll to position [477, 0]
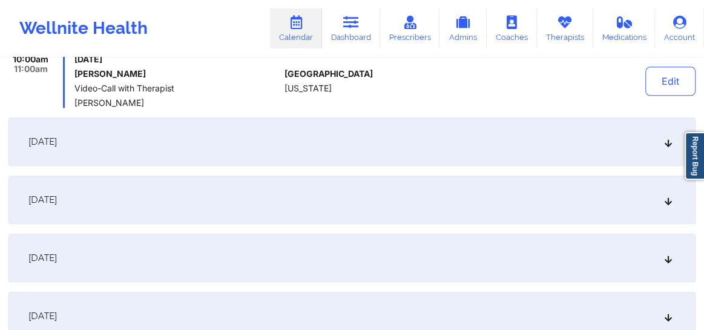
click at [671, 140] on icon at bounding box center [669, 141] width 10 height 8
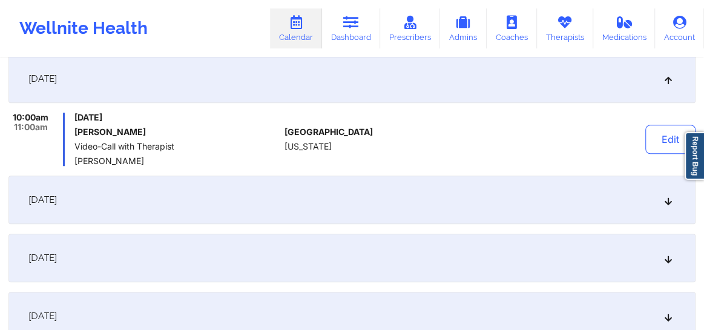
click at [638, 143] on div "Edit" at bounding box center [641, 139] width 108 height 53
click at [659, 139] on button "Edit" at bounding box center [670, 139] width 50 height 29
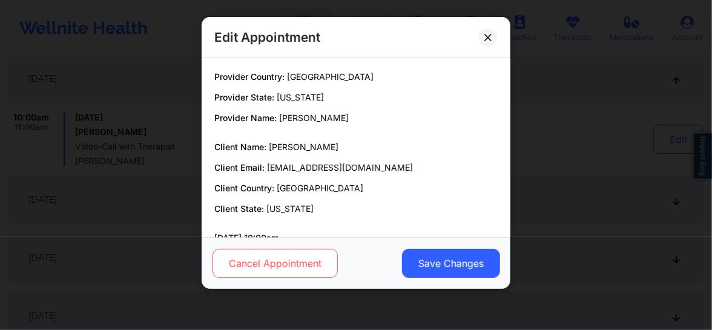
click at [271, 271] on button "Cancel Appointment" at bounding box center [275, 263] width 125 height 29
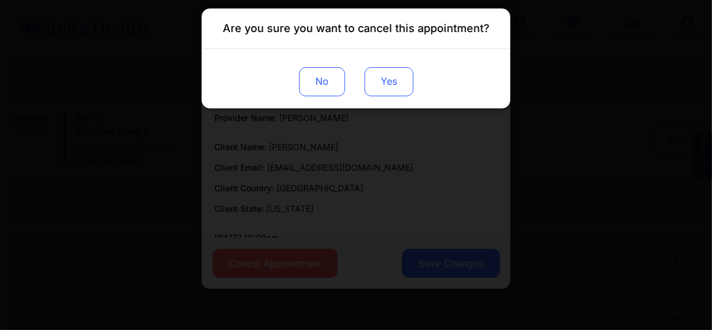
click at [397, 78] on button "Yes" at bounding box center [388, 81] width 49 height 29
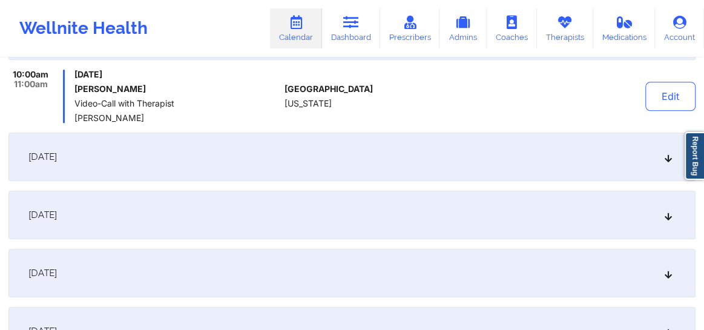
scroll to position [532, 0]
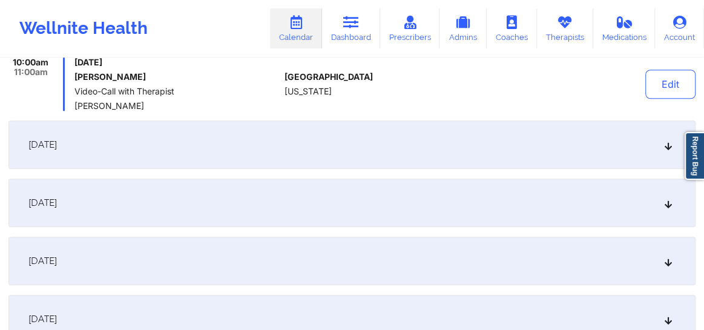
click at [666, 148] on icon at bounding box center [669, 144] width 10 height 8
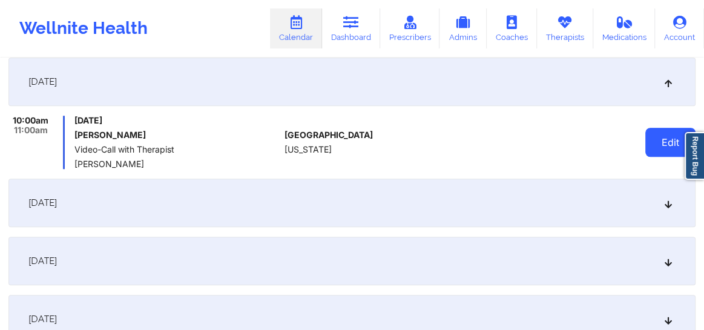
click at [647, 142] on button "Edit" at bounding box center [670, 142] width 50 height 29
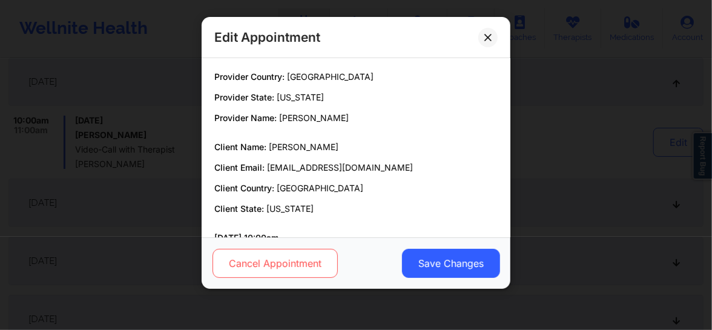
click at [293, 262] on button "Cancel Appointment" at bounding box center [275, 263] width 125 height 29
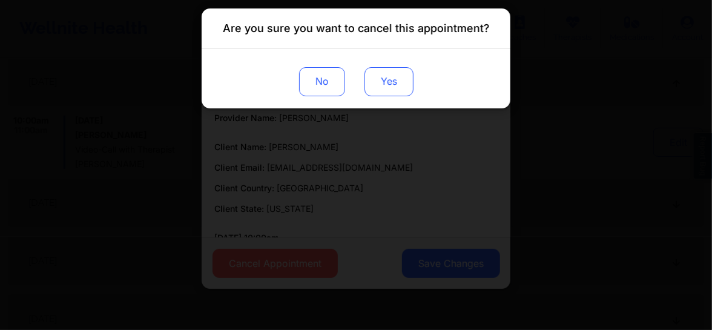
click at [380, 80] on button "Yes" at bounding box center [388, 81] width 49 height 29
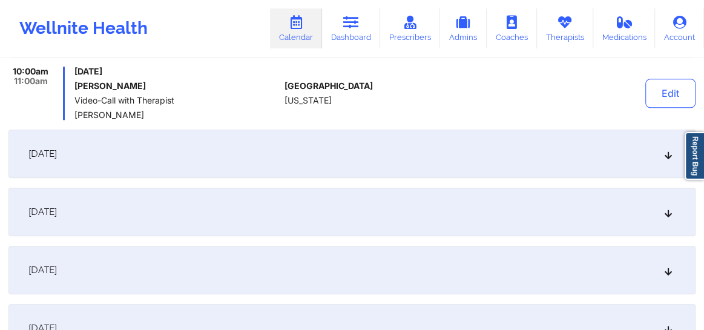
scroll to position [605, 0]
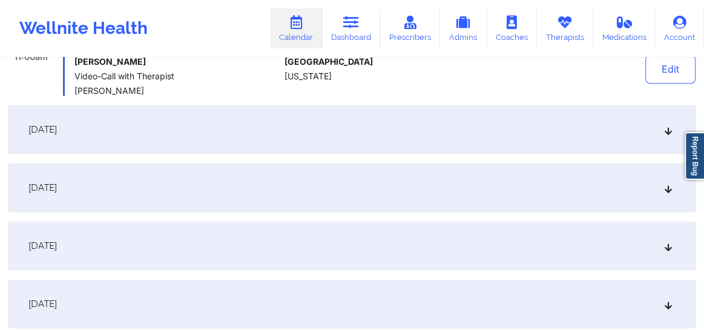
click at [668, 131] on icon at bounding box center [669, 129] width 10 height 8
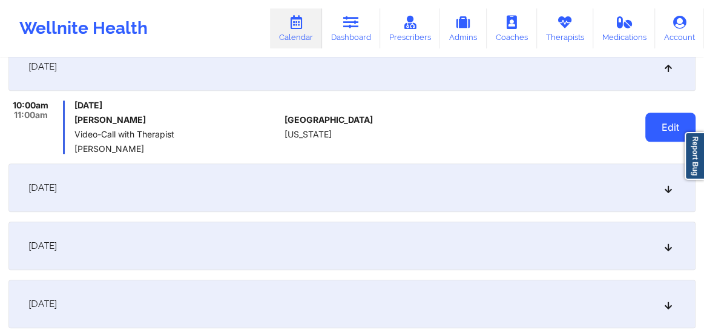
click at [667, 127] on button "Edit" at bounding box center [670, 127] width 50 height 29
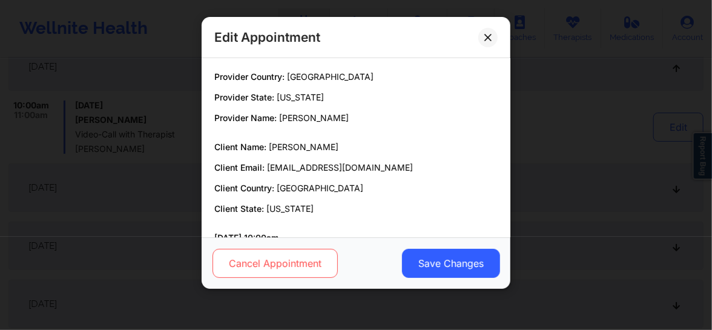
click at [269, 256] on button "Cancel Appointment" at bounding box center [275, 263] width 125 height 29
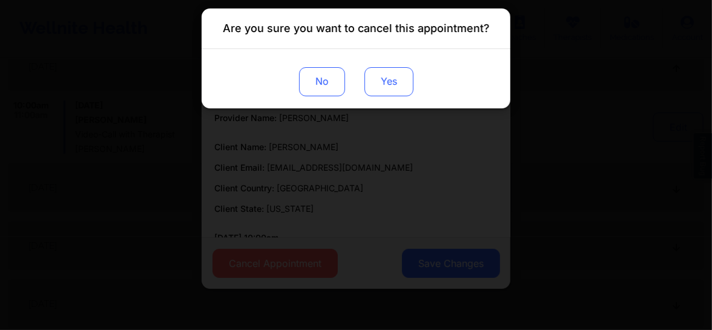
click at [397, 88] on button "Yes" at bounding box center [388, 81] width 49 height 29
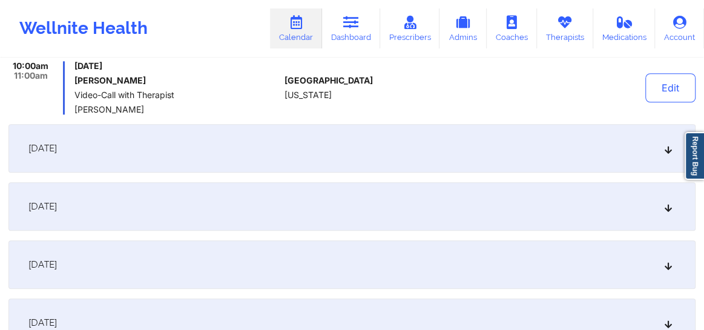
scroll to position [651, 0]
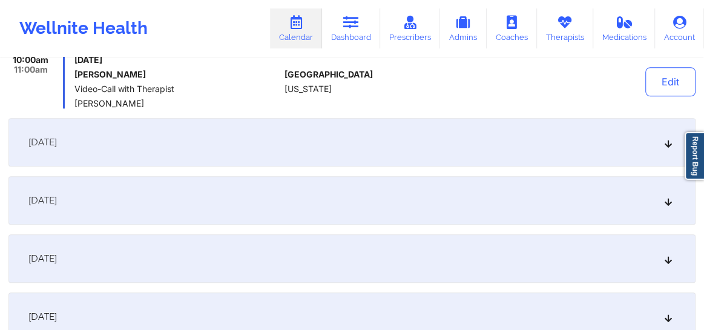
click at [660, 138] on div "November 13, 2025" at bounding box center [351, 142] width 687 height 48
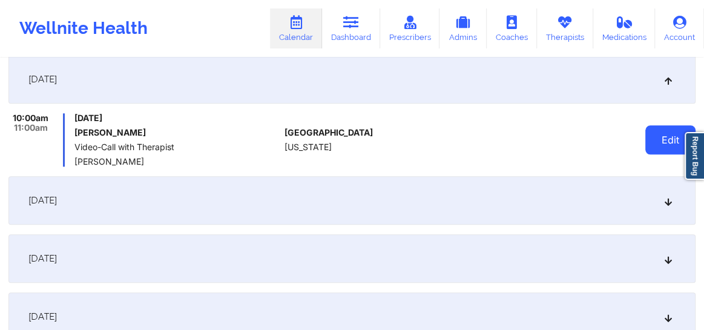
click at [661, 143] on button "Edit" at bounding box center [670, 139] width 50 height 29
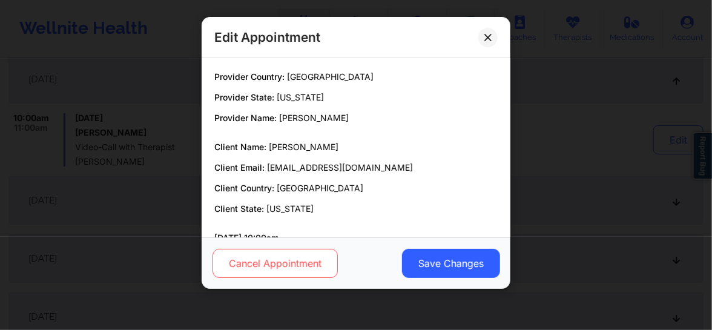
click at [294, 252] on button "Cancel Appointment" at bounding box center [275, 263] width 125 height 29
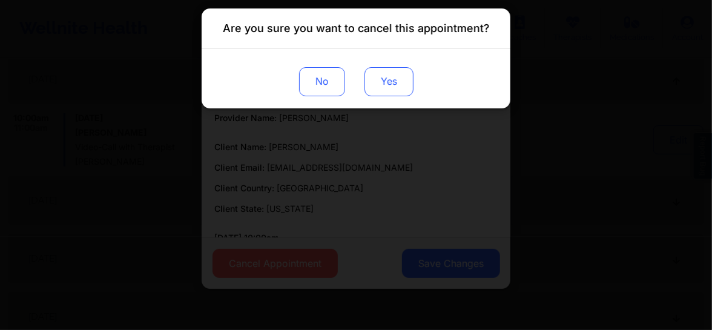
click at [401, 84] on button "Yes" at bounding box center [388, 81] width 49 height 29
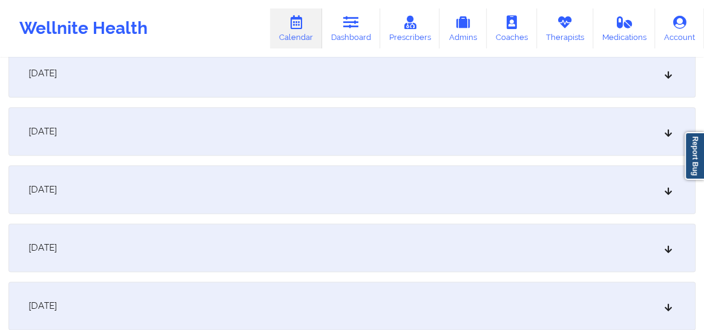
scroll to position [715, 0]
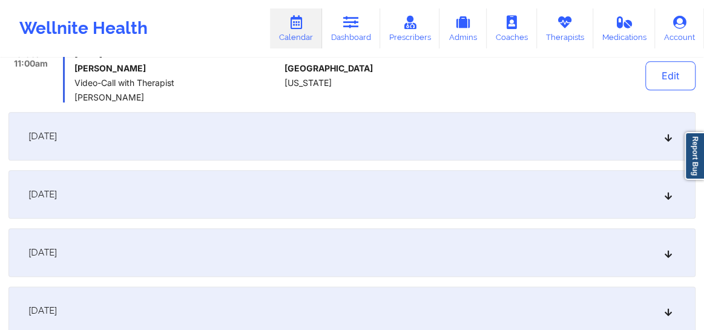
click at [672, 136] on icon at bounding box center [669, 136] width 10 height 8
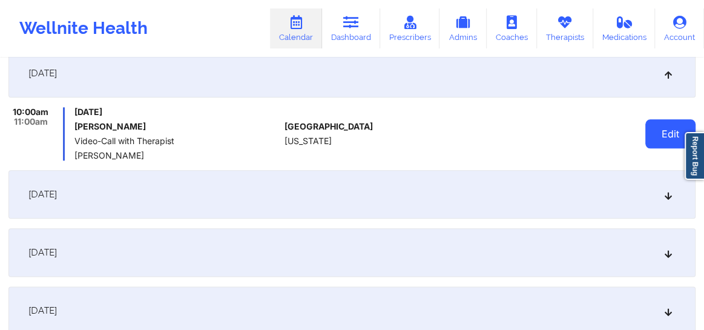
click at [656, 139] on button "Edit" at bounding box center [670, 133] width 50 height 29
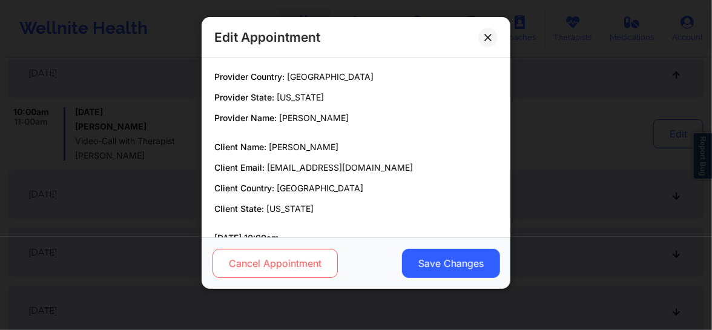
click at [274, 264] on button "Cancel Appointment" at bounding box center [275, 263] width 125 height 29
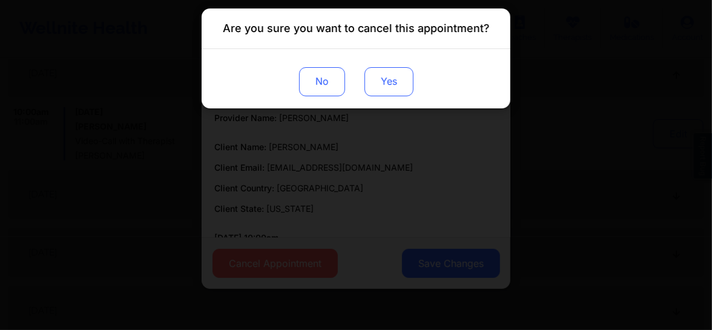
click at [385, 88] on button "Yes" at bounding box center [388, 81] width 49 height 29
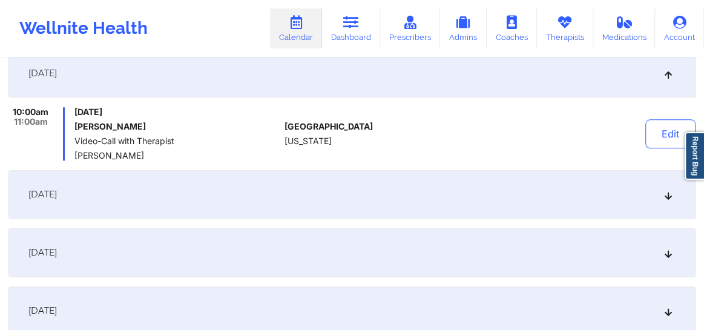
click at [664, 200] on div "November 27, 2025" at bounding box center [351, 194] width 687 height 48
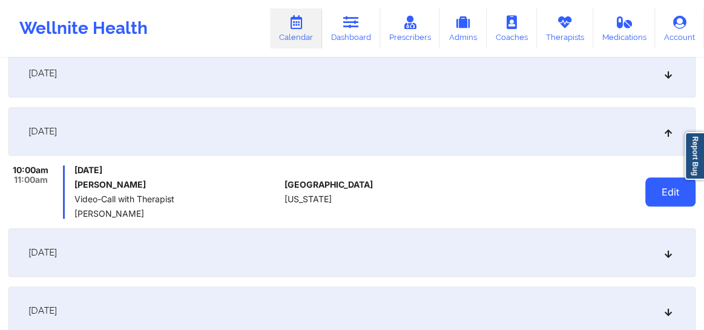
click at [671, 199] on button "Edit" at bounding box center [670, 191] width 50 height 29
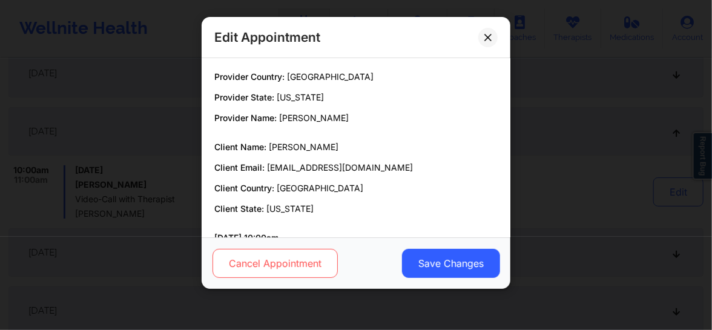
click at [273, 267] on button "Cancel Appointment" at bounding box center [275, 263] width 125 height 29
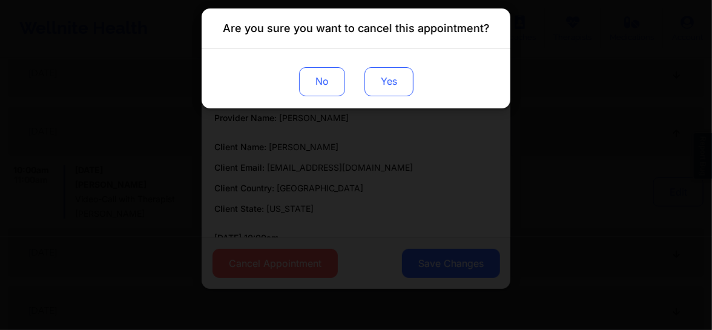
click at [395, 85] on button "Yes" at bounding box center [388, 81] width 49 height 29
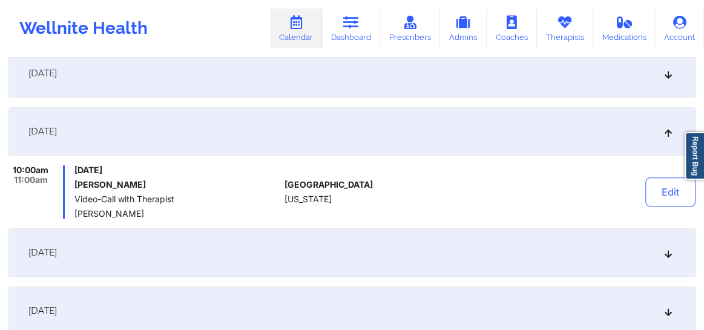
click at [665, 254] on icon at bounding box center [669, 252] width 10 height 8
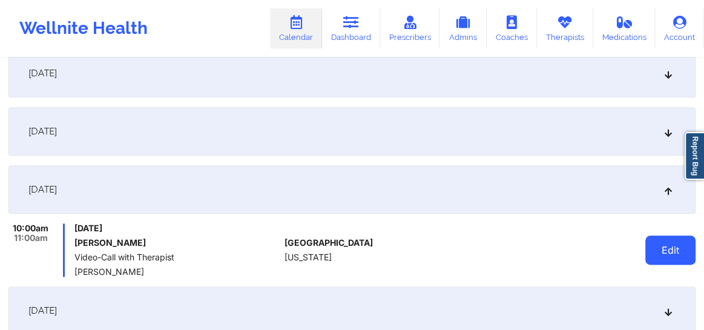
click at [657, 248] on button "Edit" at bounding box center [670, 250] width 50 height 29
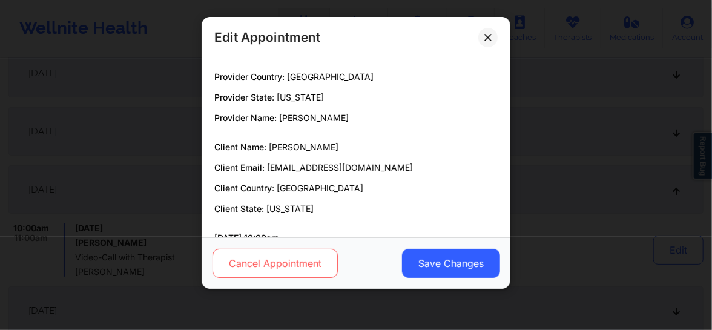
click at [289, 272] on button "Cancel Appointment" at bounding box center [275, 263] width 125 height 29
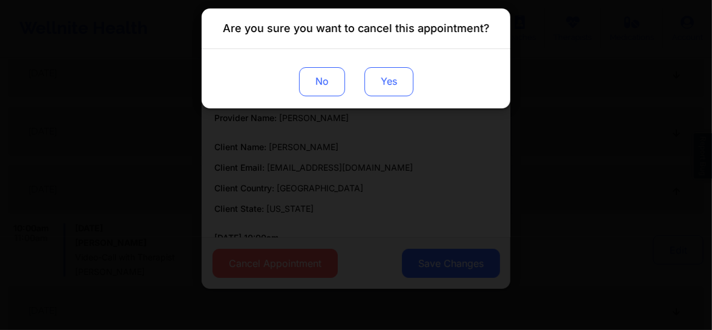
click at [386, 83] on button "Yes" at bounding box center [388, 81] width 49 height 29
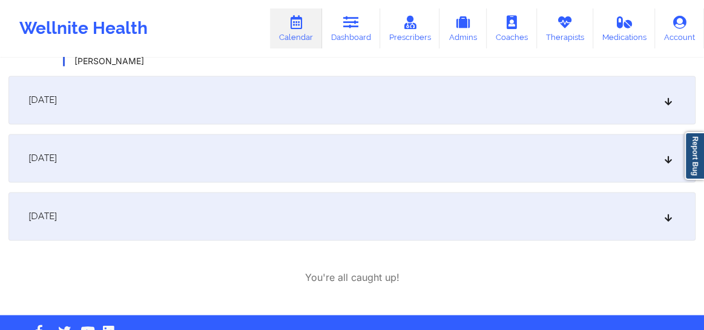
scroll to position [935, 0]
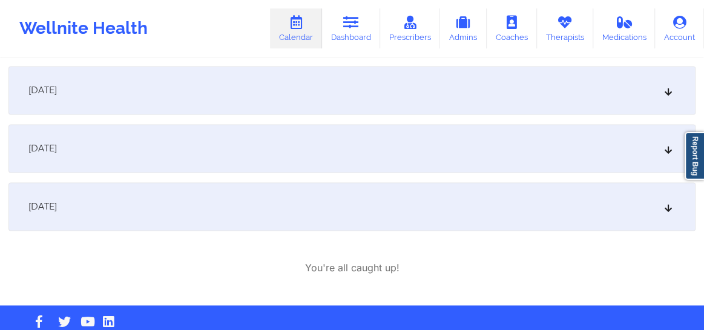
click at [666, 92] on icon at bounding box center [669, 90] width 10 height 8
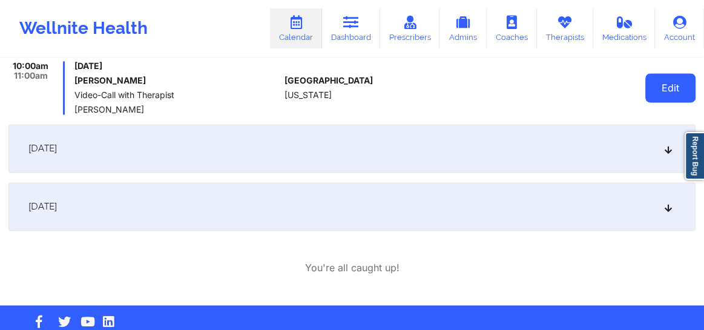
click at [650, 95] on button "Edit" at bounding box center [670, 87] width 50 height 29
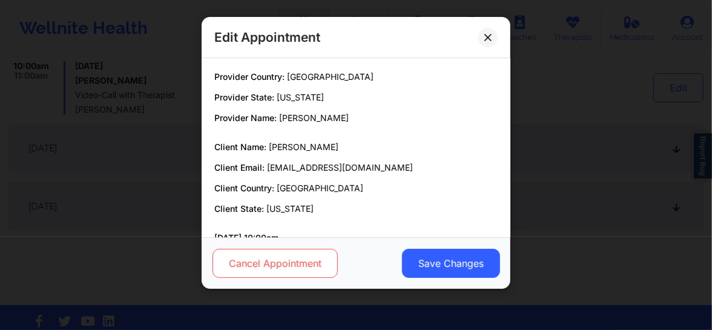
click at [308, 262] on button "Cancel Appointment" at bounding box center [275, 263] width 125 height 29
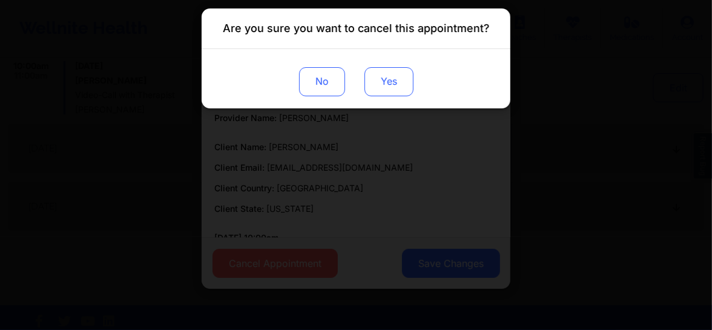
click at [395, 85] on button "Yes" at bounding box center [388, 81] width 49 height 29
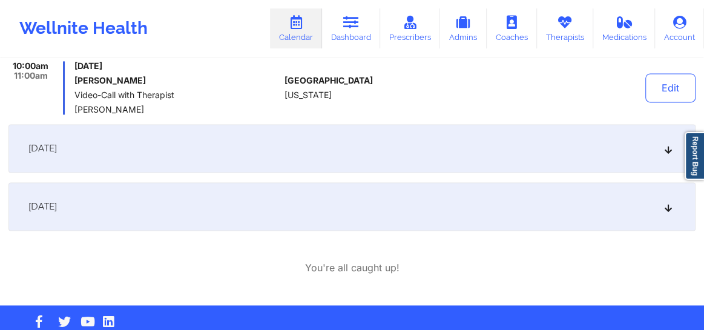
click at [668, 147] on icon at bounding box center [669, 148] width 10 height 8
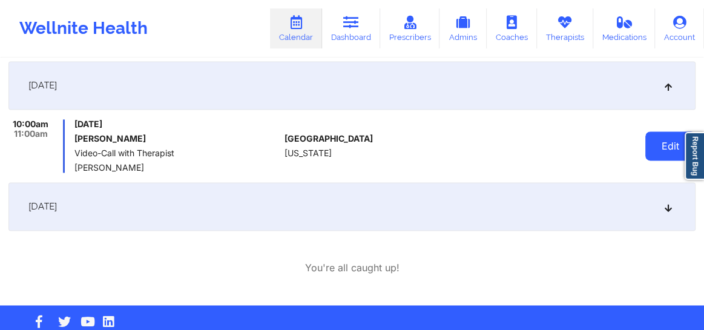
click at [664, 151] on button "Edit" at bounding box center [670, 145] width 50 height 29
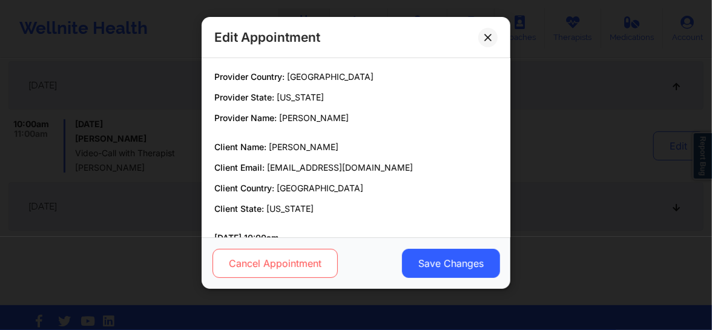
click at [265, 267] on button "Cancel Appointment" at bounding box center [275, 263] width 125 height 29
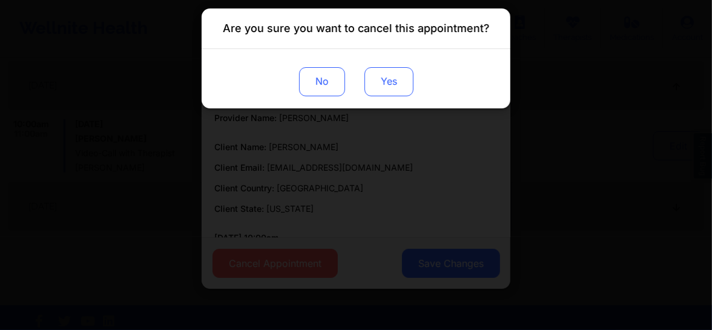
click at [386, 85] on button "Yes" at bounding box center [388, 81] width 49 height 29
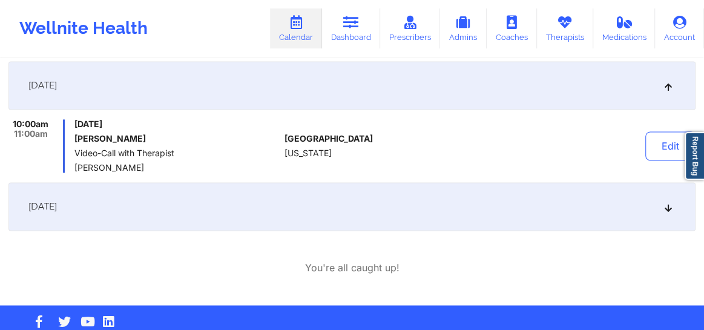
click at [682, 208] on div "December 25, 2025" at bounding box center [351, 206] width 687 height 48
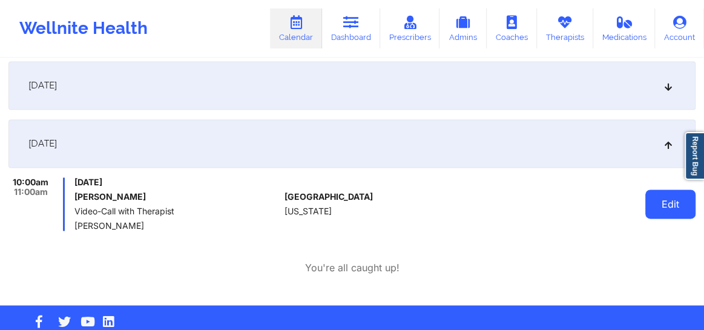
click at [691, 206] on button "Edit" at bounding box center [670, 204] width 50 height 29
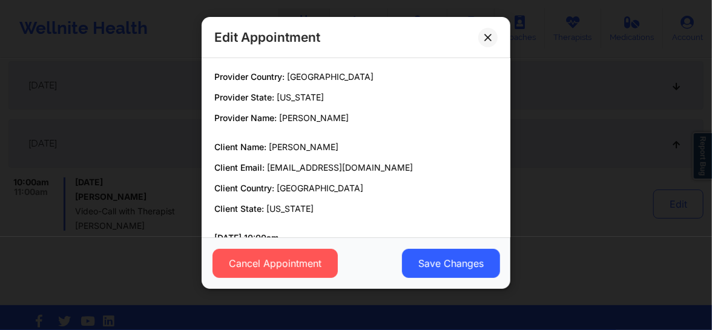
click at [260, 280] on div "Cancel Appointment Save Changes" at bounding box center [356, 262] width 309 height 51
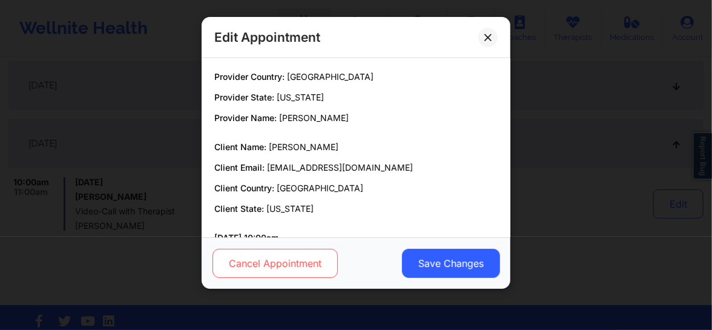
click at [284, 273] on button "Cancel Appointment" at bounding box center [275, 263] width 125 height 29
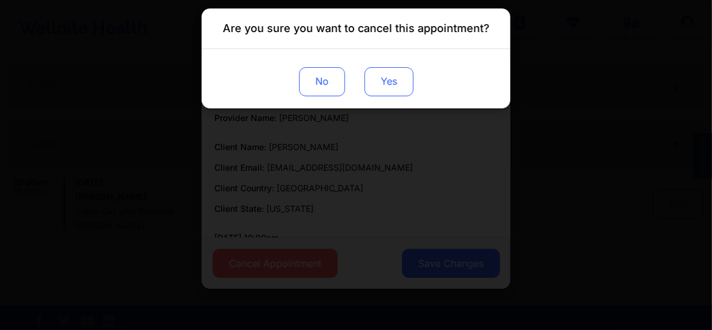
click at [400, 85] on button "Yes" at bounding box center [388, 81] width 49 height 29
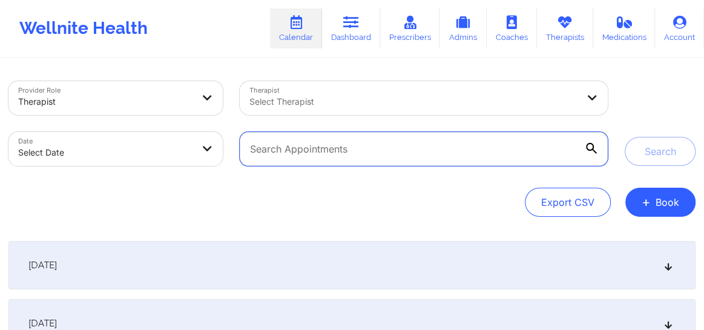
click at [322, 150] on input "text" at bounding box center [424, 149] width 368 height 34
paste input "tzammy@yahoo.com"
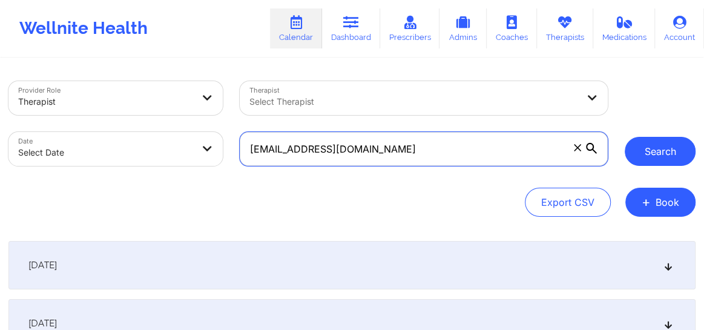
type input "tzammy@yahoo.com"
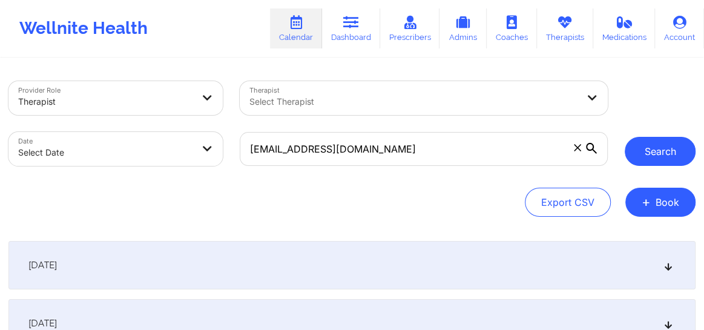
click at [651, 147] on button "Search" at bounding box center [660, 151] width 71 height 29
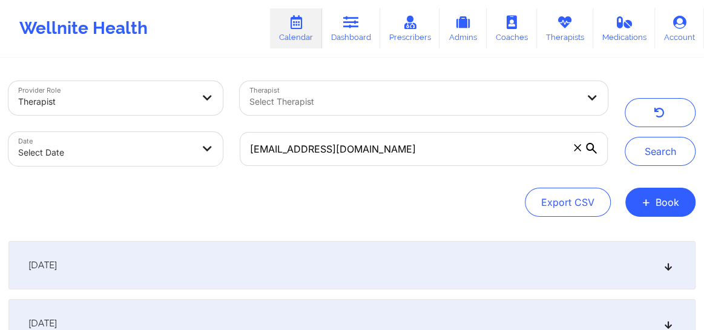
click at [668, 267] on icon at bounding box center [669, 265] width 10 height 8
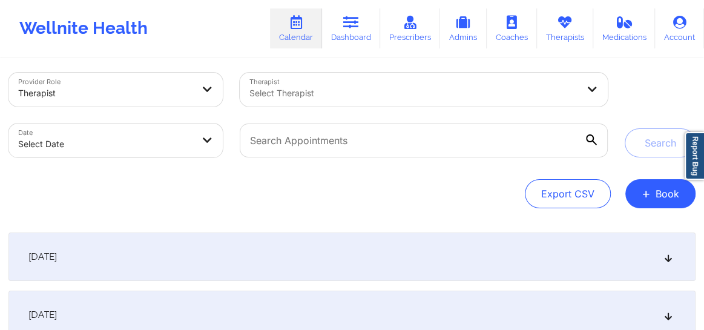
scroll to position [9, 0]
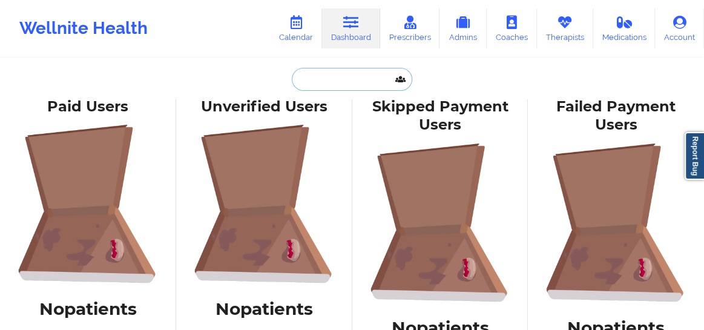
click at [347, 81] on input "text" at bounding box center [352, 79] width 120 height 23
paste input "[PERSON_NAME]"
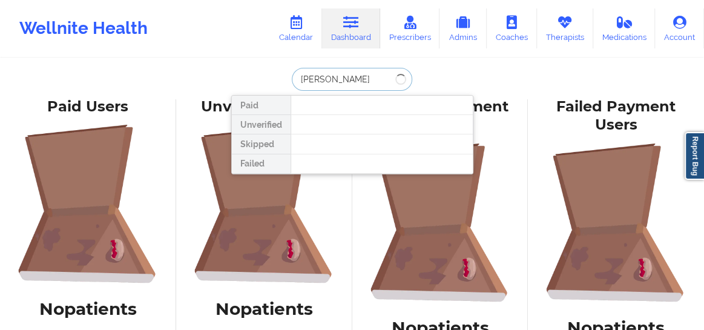
type input "[PERSON_NAME]"
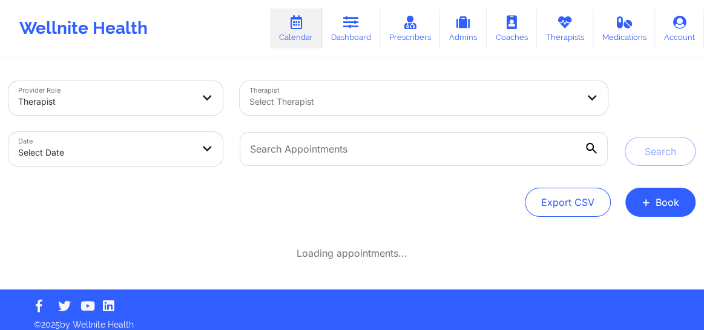
scroll to position [9, 0]
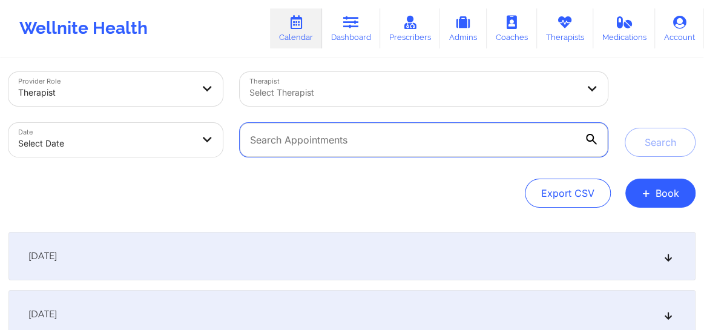
click at [489, 143] on input "text" at bounding box center [424, 140] width 368 height 34
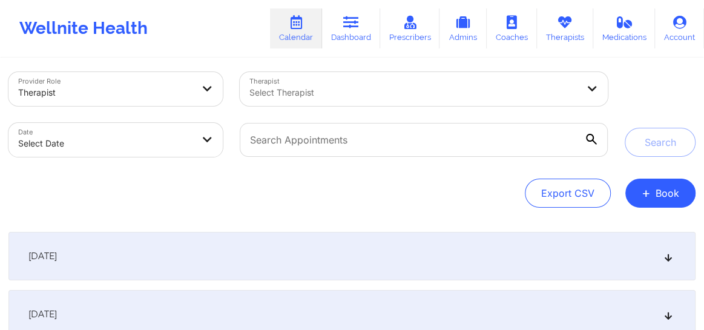
click at [452, 82] on div "Select Therapist" at bounding box center [409, 89] width 339 height 34
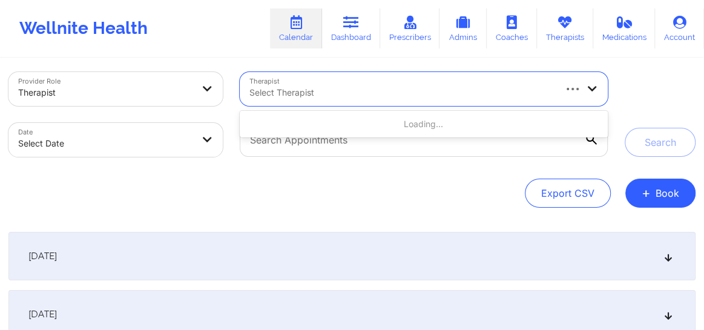
scroll to position [10, 0]
click at [253, 93] on input "[PERSON_NAME]" at bounding box center [273, 92] width 48 height 12
type input "[PERSON_NAME]"
click at [370, 85] on div at bounding box center [401, 92] width 304 height 15
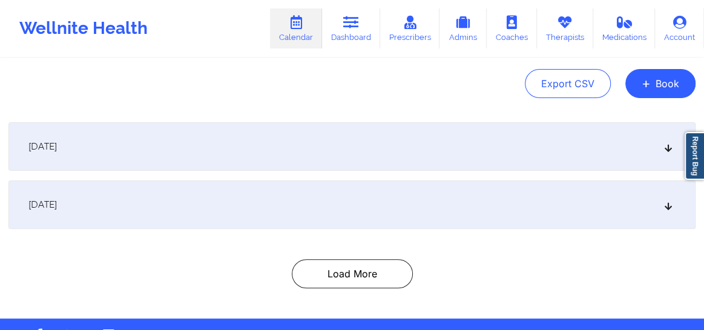
scroll to position [138, 0]
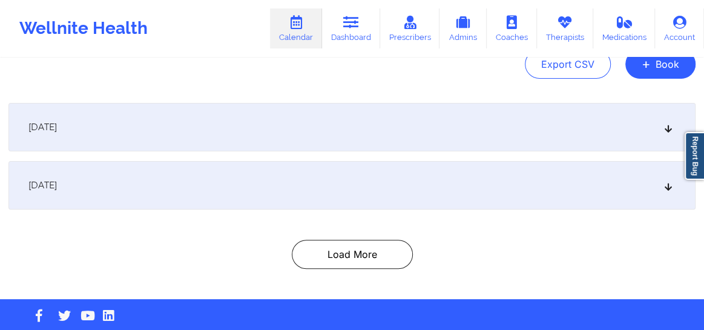
click at [669, 192] on div "[DATE]" at bounding box center [351, 185] width 687 height 48
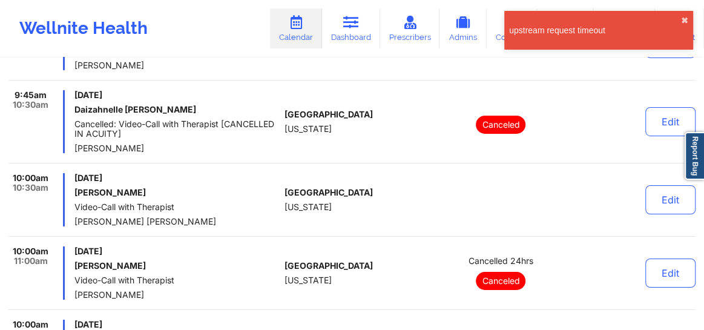
scroll to position [4890, 0]
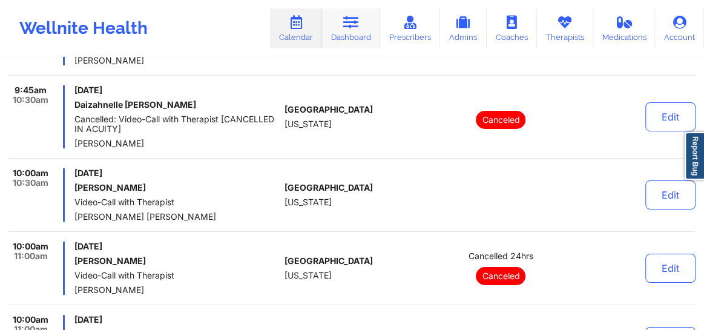
click at [355, 44] on link "Dashboard" at bounding box center [351, 28] width 58 height 40
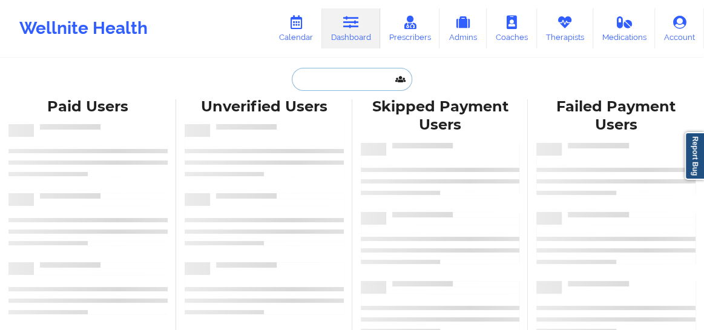
click at [315, 80] on input "text" at bounding box center [352, 79] width 120 height 23
paste input "[PERSON_NAME]"
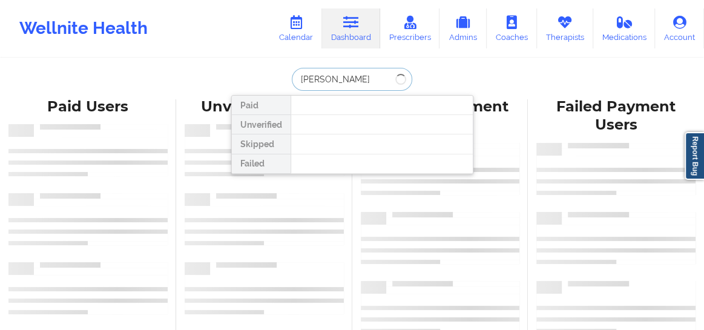
type input "[PERSON_NAME]"
